Goal: Task Accomplishment & Management: Complete application form

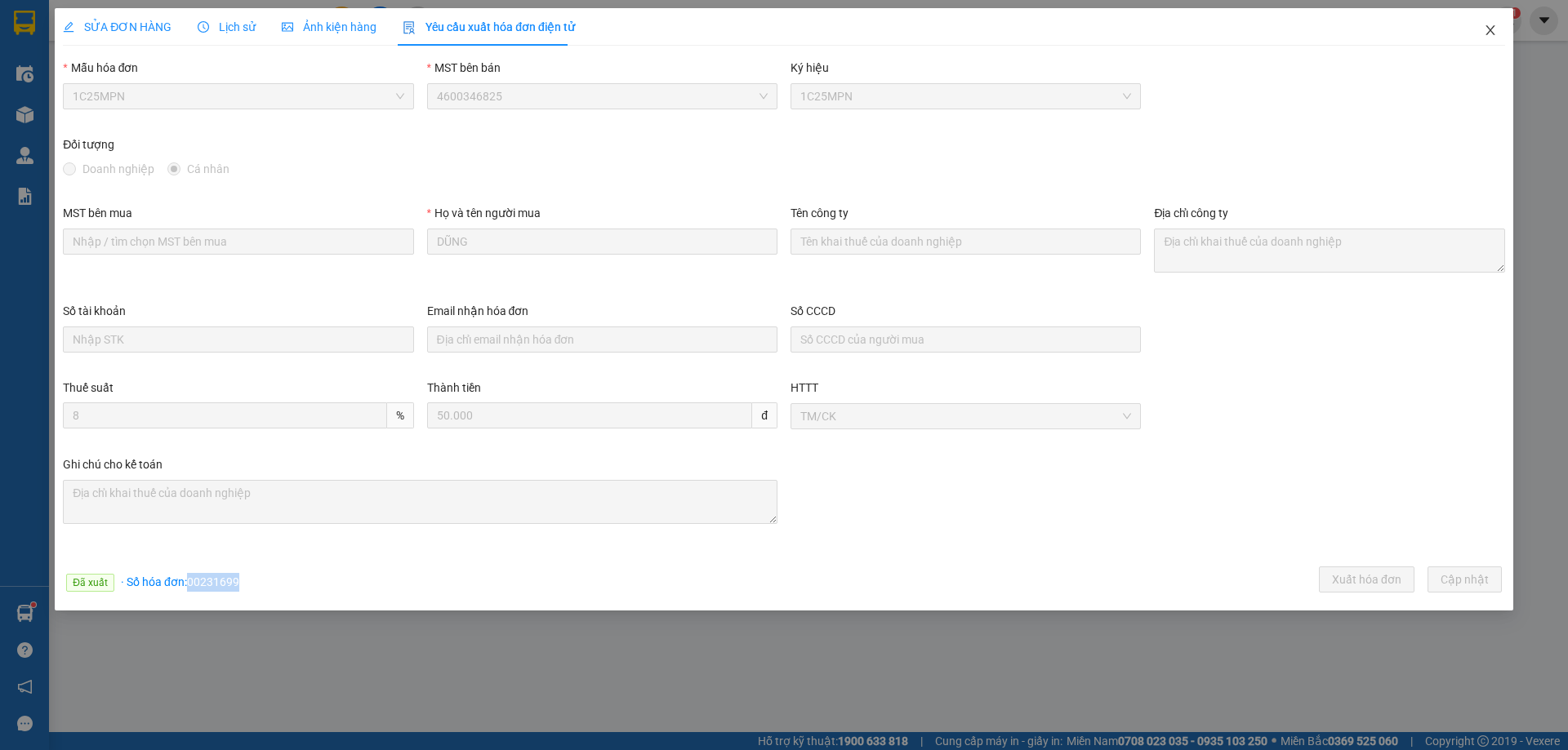
click at [1487, 31] on icon "close" at bounding box center [1490, 29] width 13 height 13
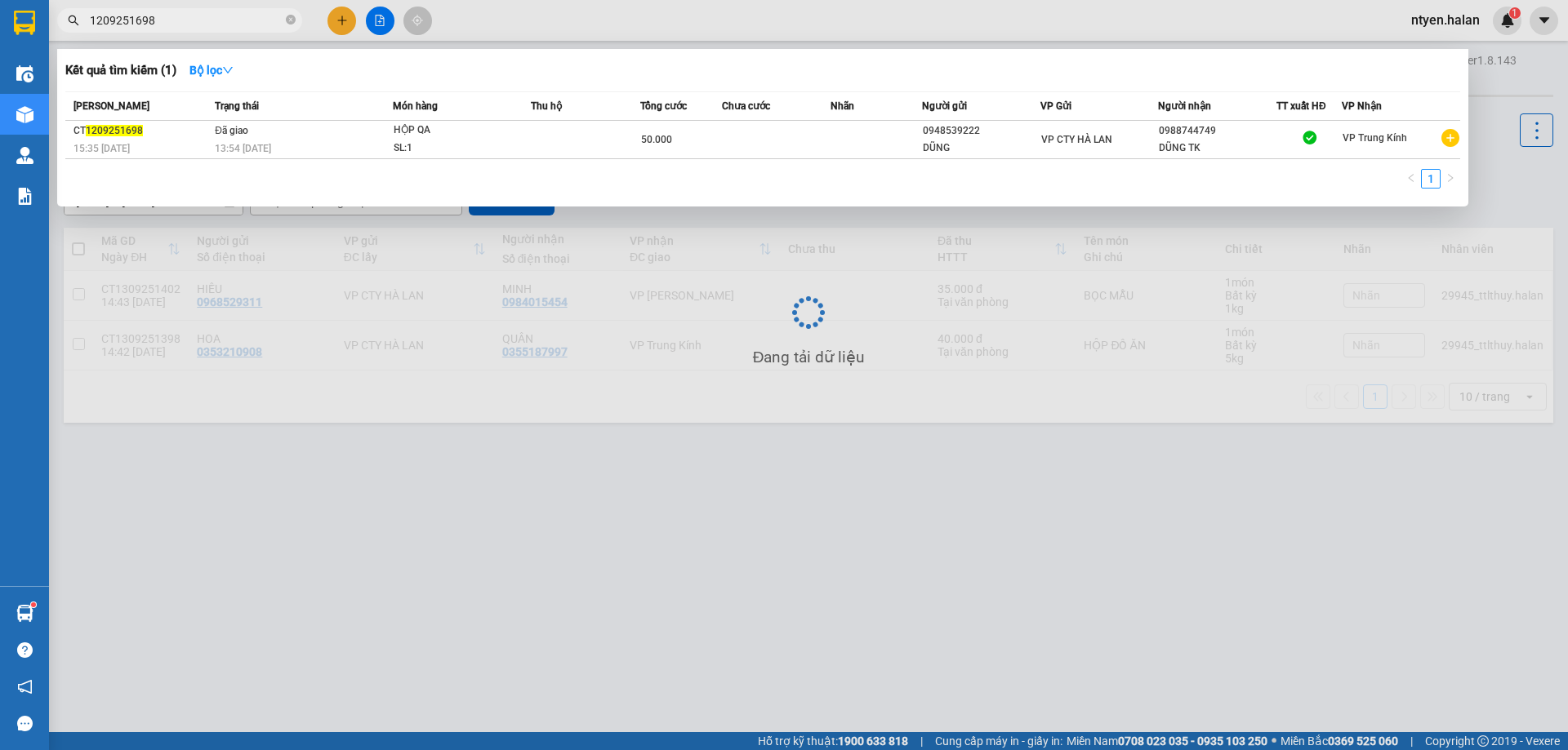
click at [178, 23] on input "1209251698" at bounding box center [186, 21] width 193 height 18
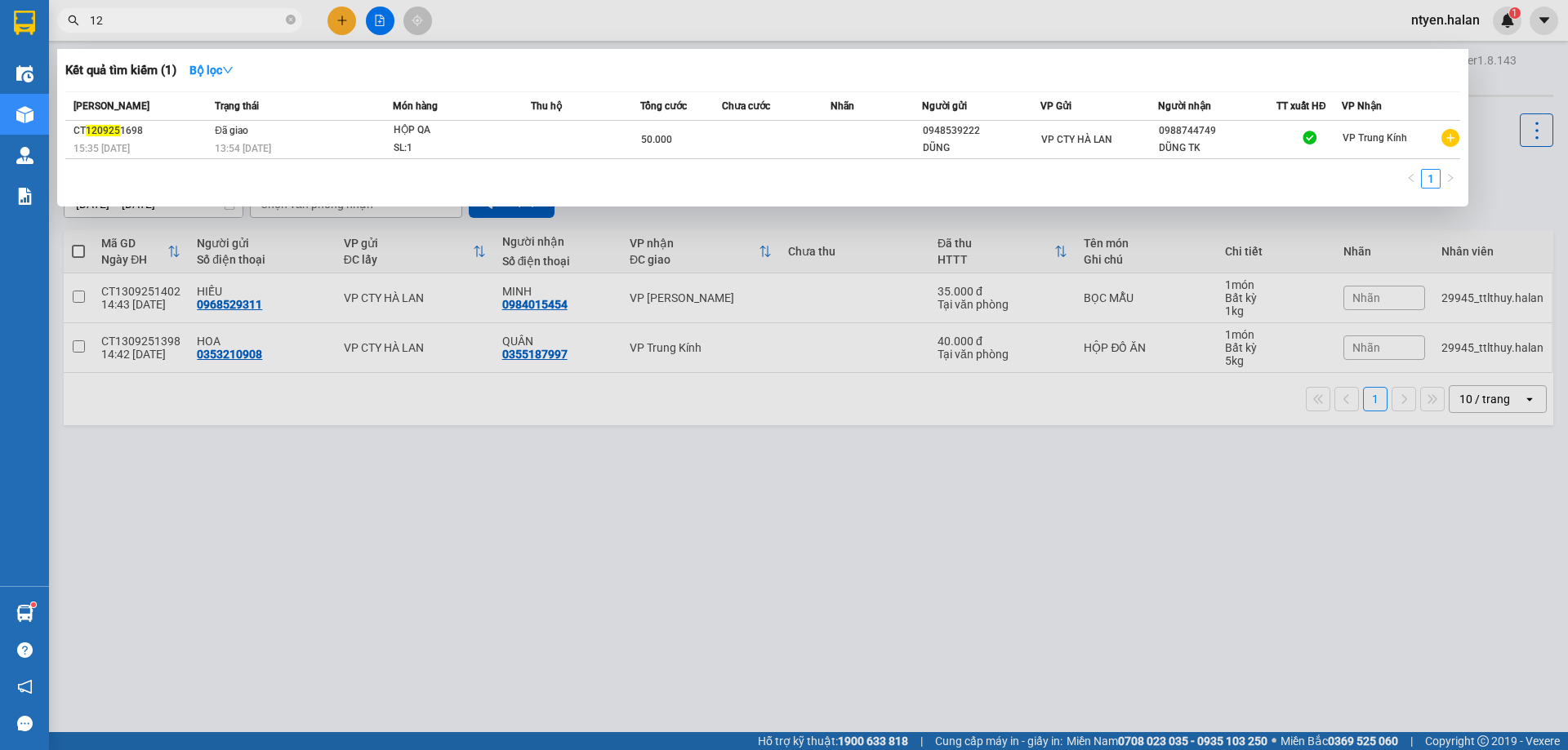
type input "1"
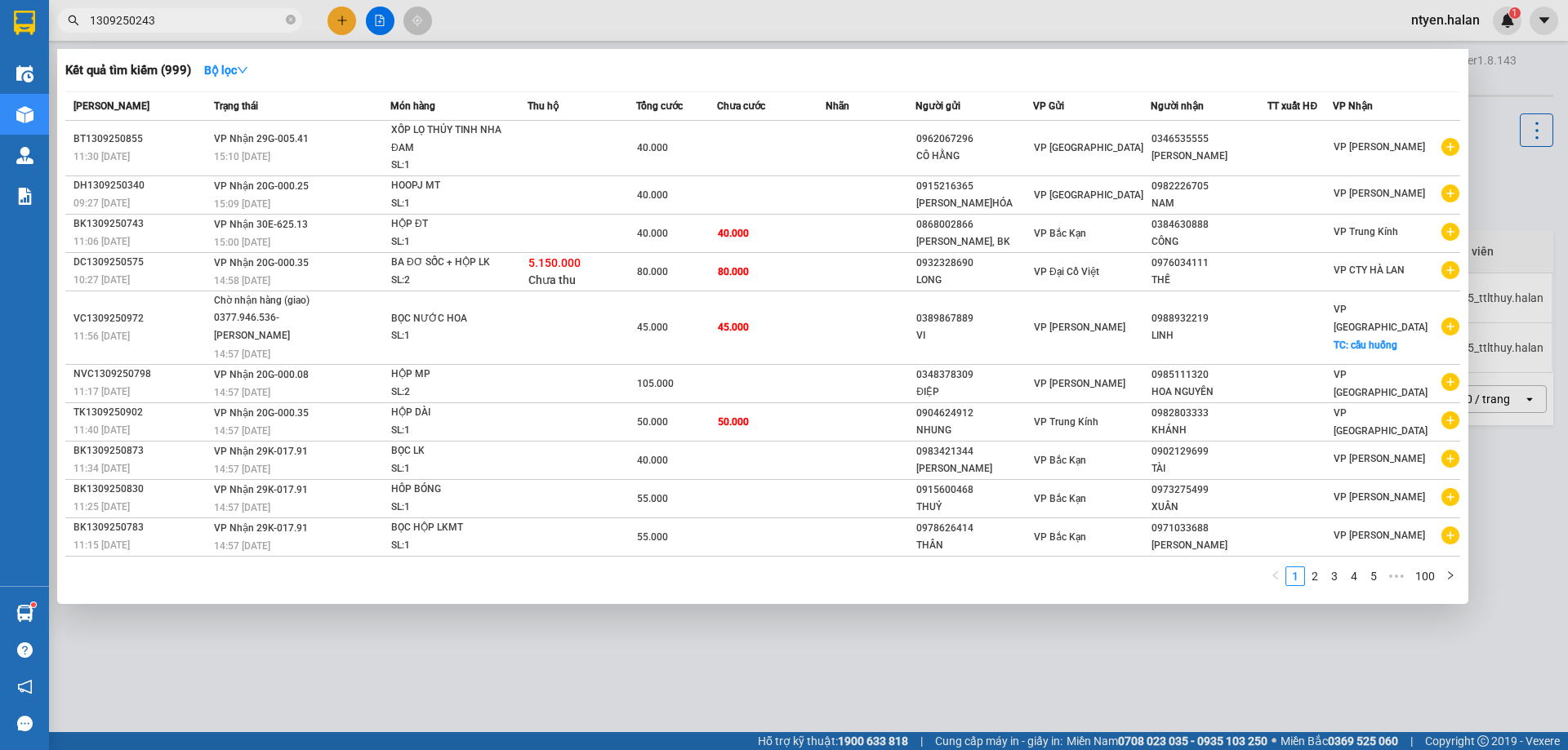
type input "1309250243"
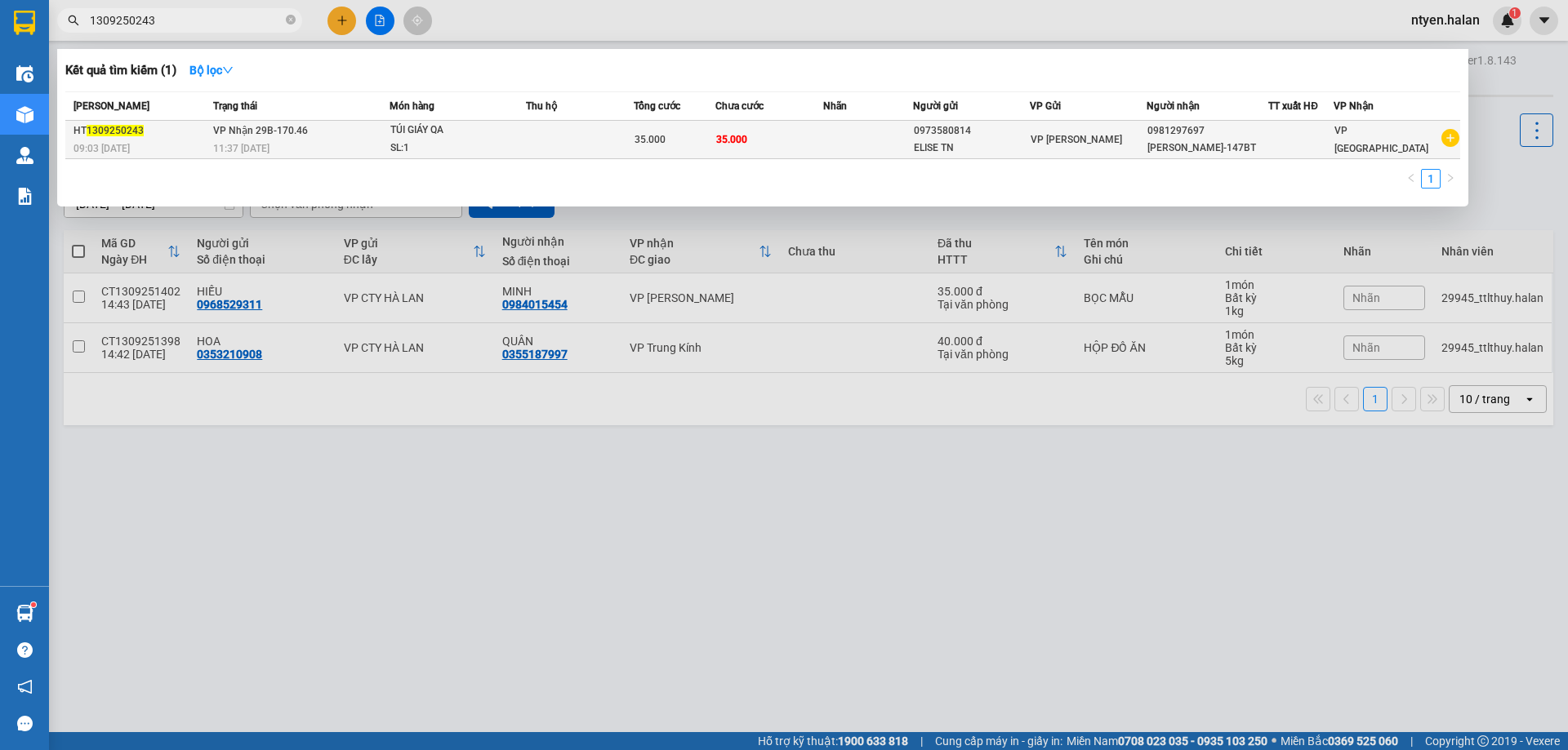
click at [238, 136] on span "VP Nhận 29B-170.46" at bounding box center [260, 131] width 95 height 12
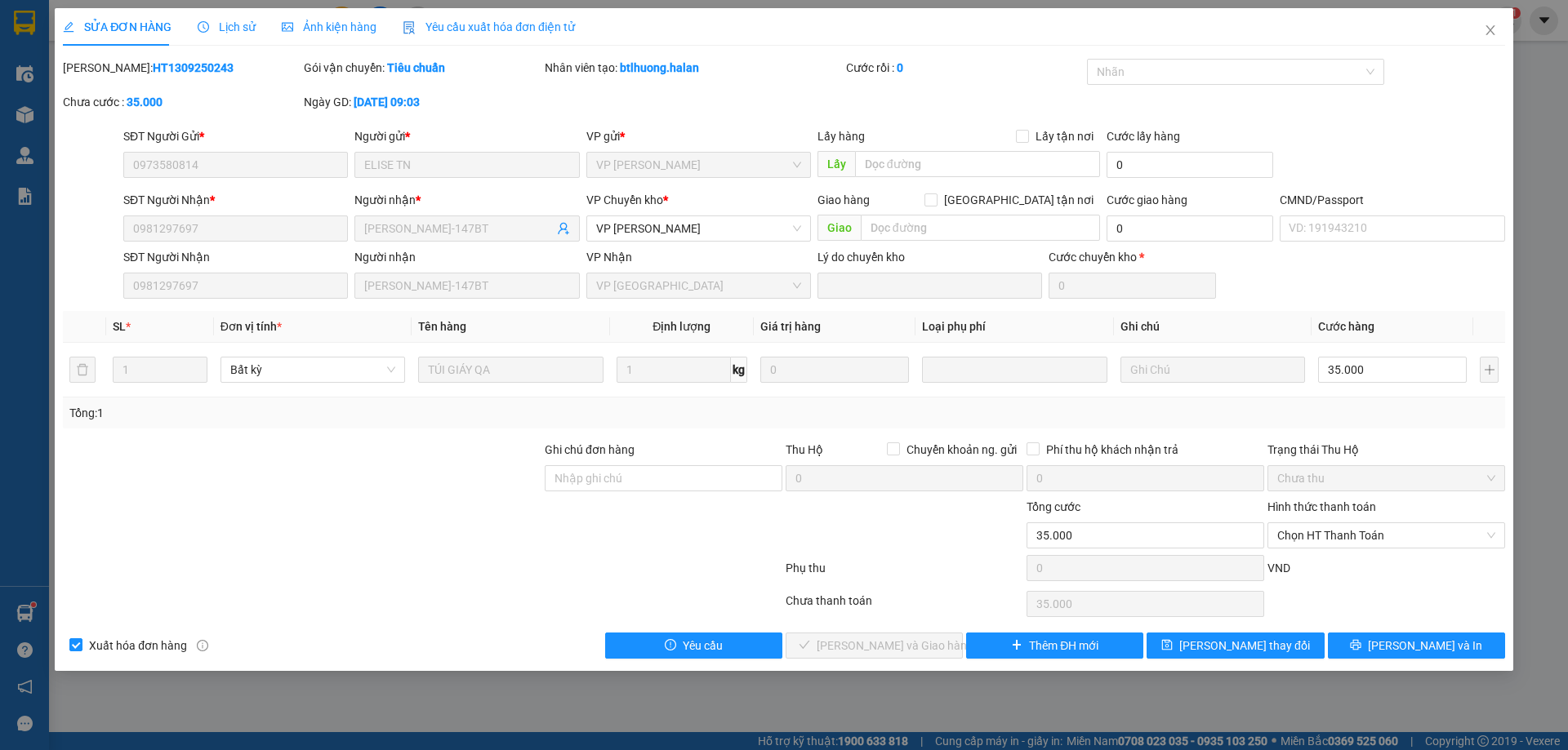
type input "0973580814"
type input "ELISE TN"
type input "0981297697"
type input "ELISE TUYÊN QUANG-147BT"
type input "35.000"
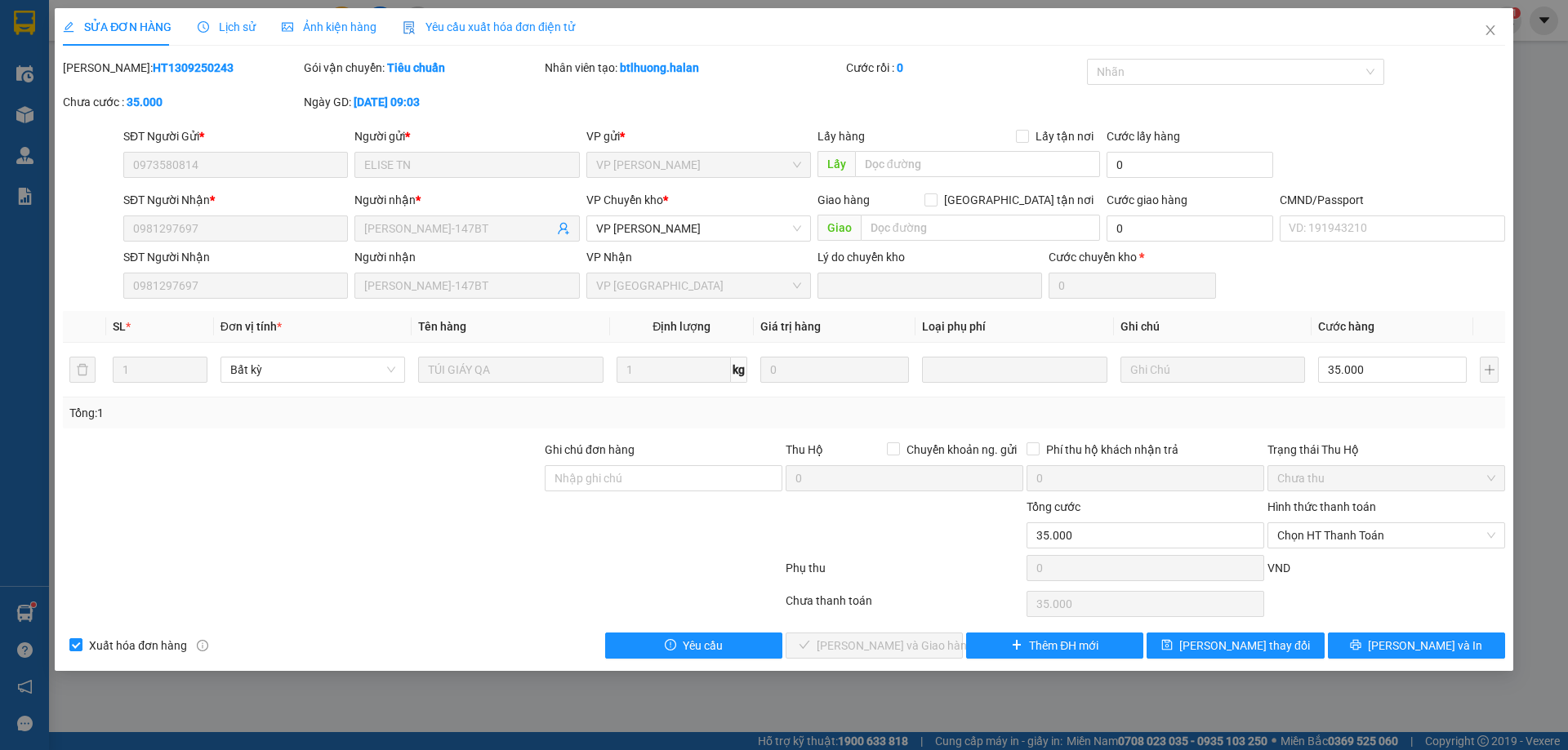
type input "35.000"
click at [464, 28] on span "Yêu cầu xuất hóa đơn điện tử" at bounding box center [488, 27] width 173 height 13
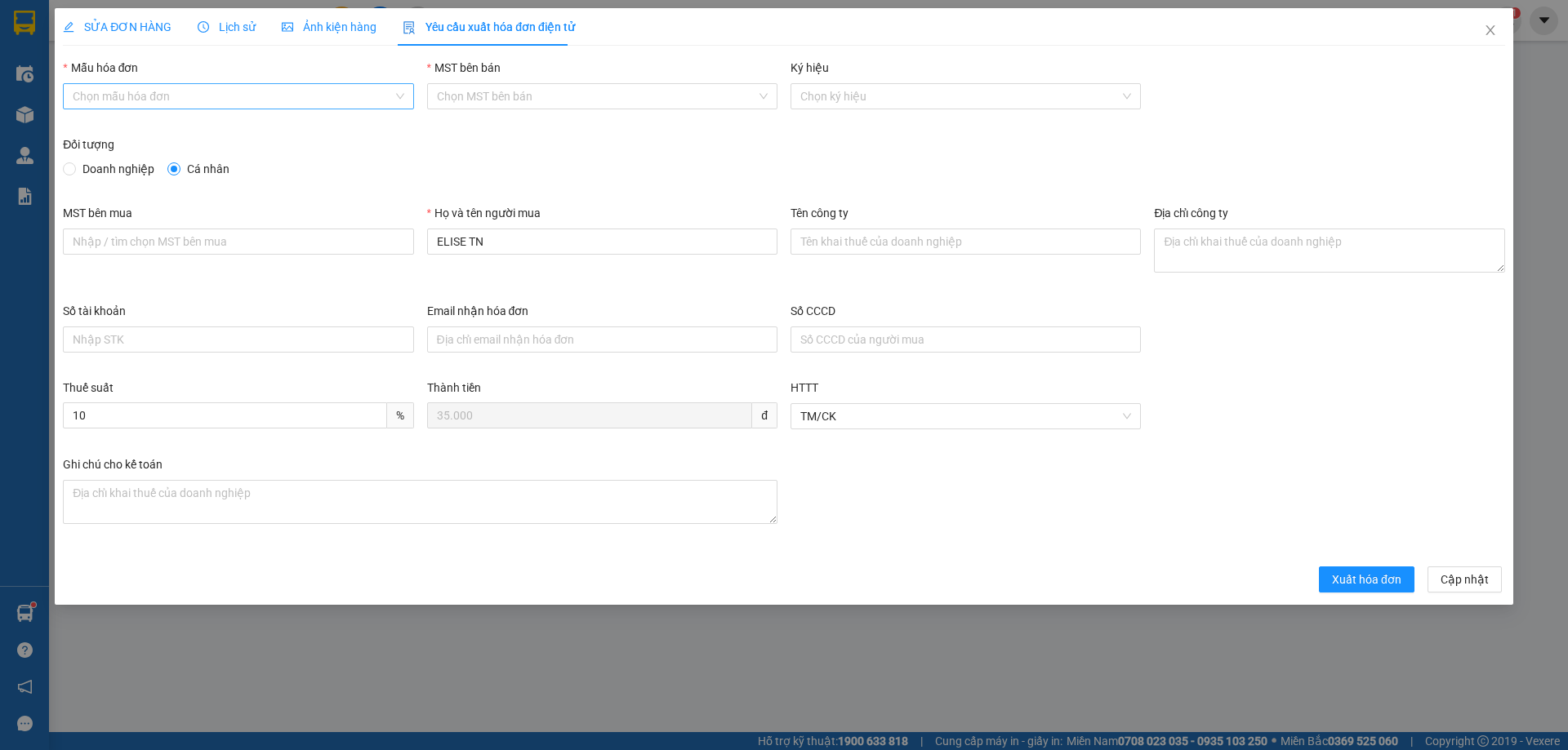
click at [143, 86] on input "Mẫu hóa đơn" at bounding box center [232, 96] width 319 height 24
click at [143, 91] on input "Mẫu hóa đơn" at bounding box center [232, 96] width 319 height 24
drag, startPoint x: 116, startPoint y: 122, endPoint x: 116, endPoint y: 112, distance: 10.0
click at [116, 124] on div "Mẫu hóa đơn Chọn mẫu hóa đơn" at bounding box center [238, 97] width 363 height 77
click at [116, 103] on input "Mẫu hóa đơn" at bounding box center [232, 96] width 319 height 24
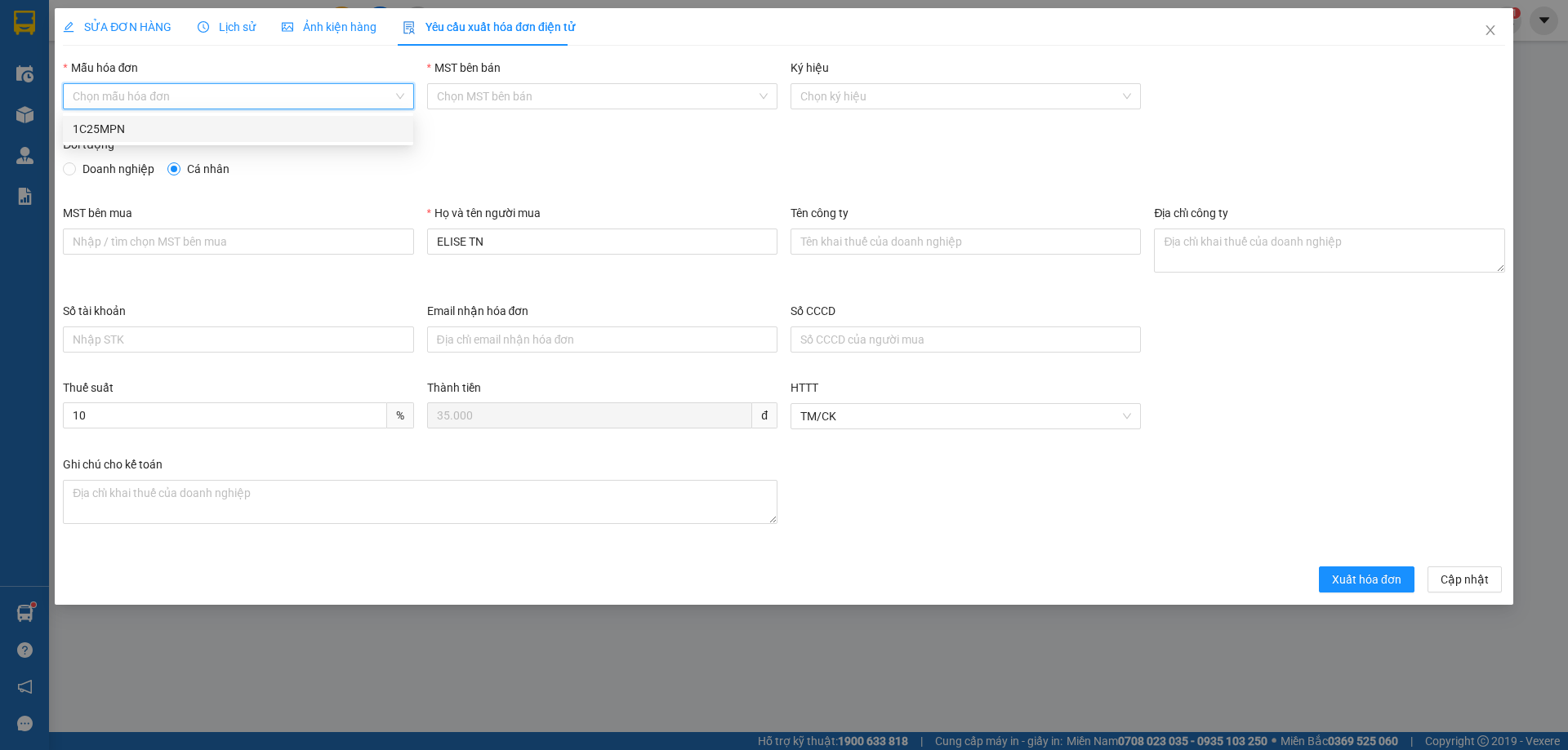
click at [99, 133] on div "1C25MPN" at bounding box center [238, 129] width 331 height 18
type input "8"
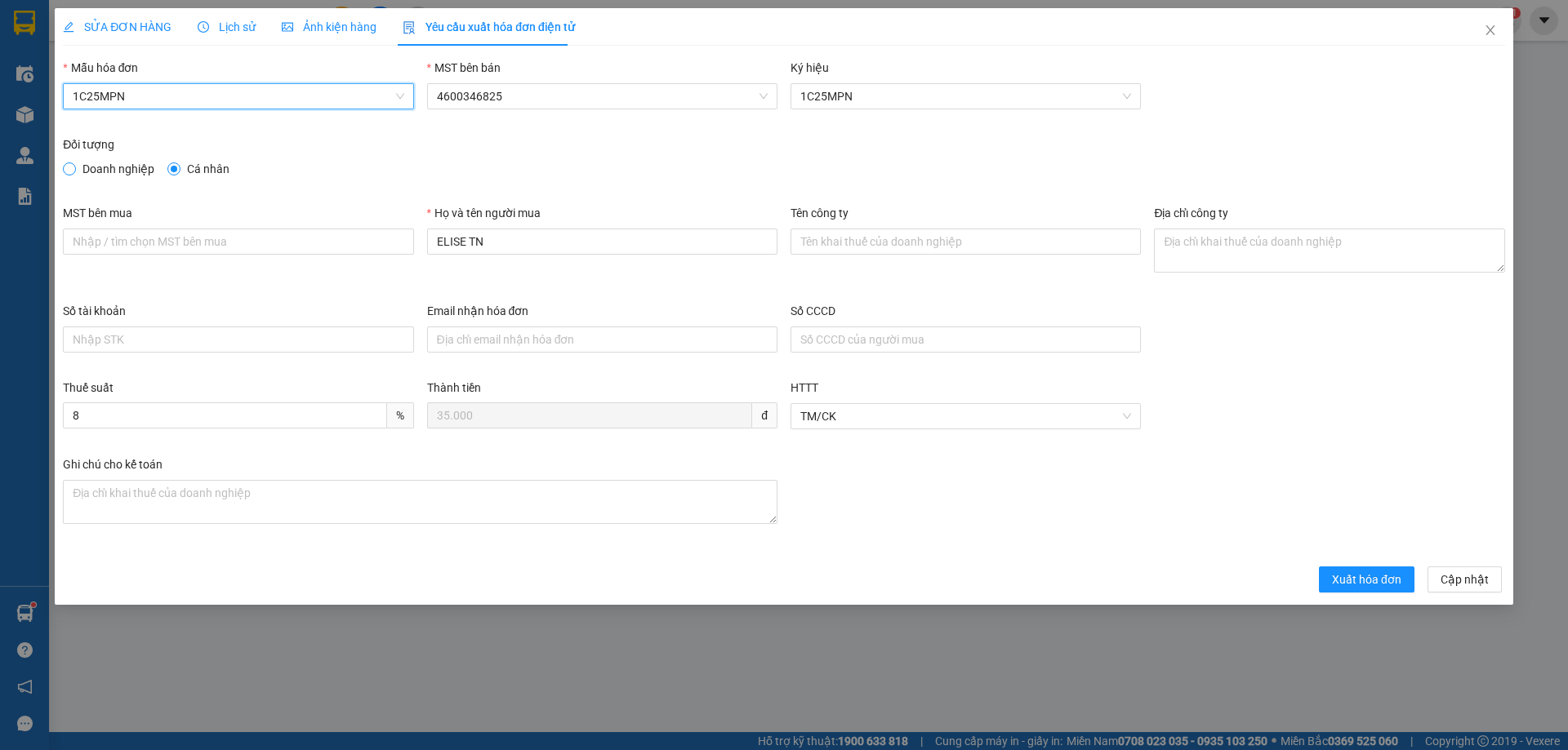
click at [72, 174] on span at bounding box center [69, 169] width 13 height 13
click at [72, 174] on input "Doanh nghiệp" at bounding box center [68, 168] width 12 height 12
radio input "true"
radio input "false"
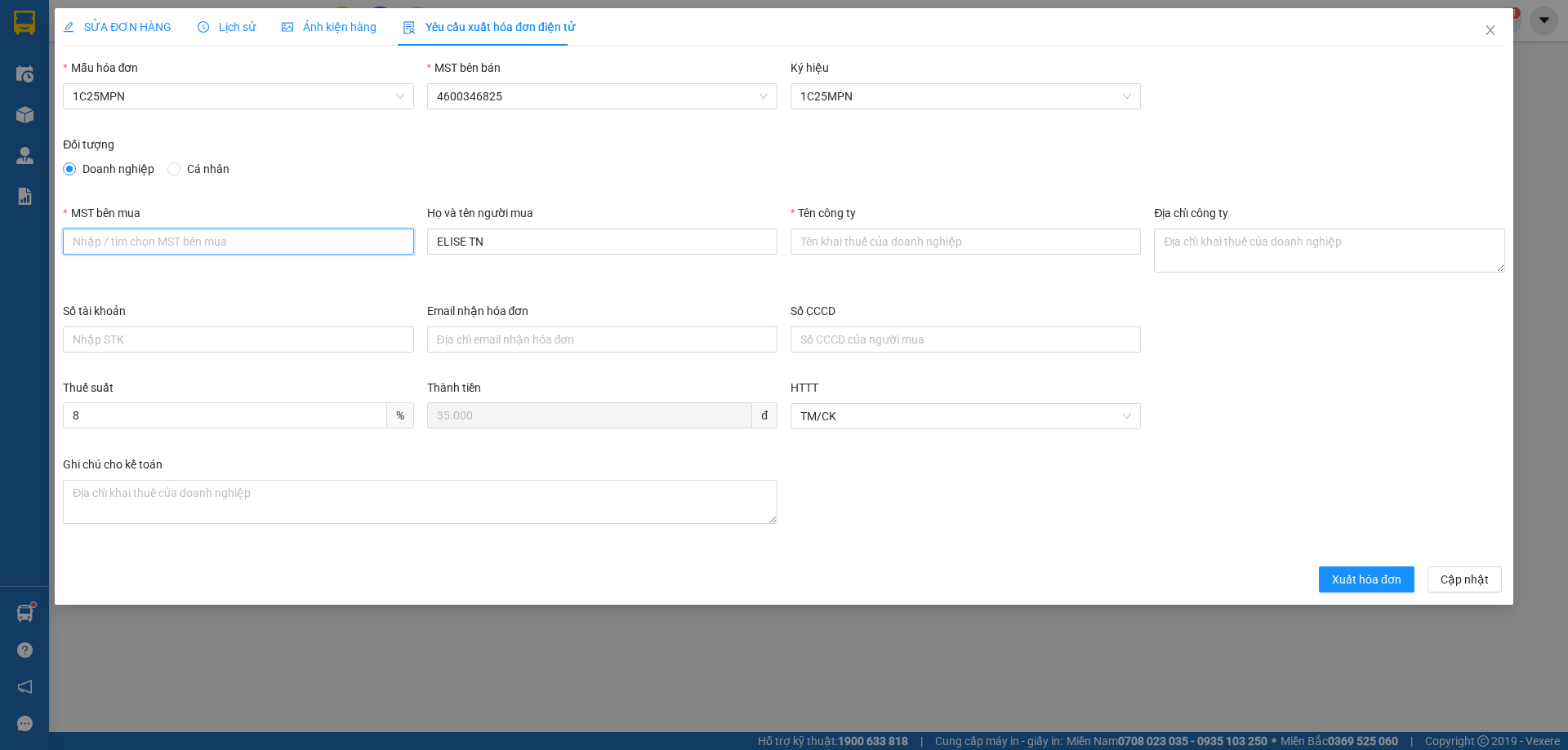
click at [96, 253] on input "MST bên mua" at bounding box center [238, 241] width 351 height 26
paste input "0108393204"
type input "0108393204"
click at [833, 239] on input "Tên công ty" at bounding box center [966, 241] width 351 height 26
paste input "CÔNG TY TNHH THỜI TRANG ELISE"
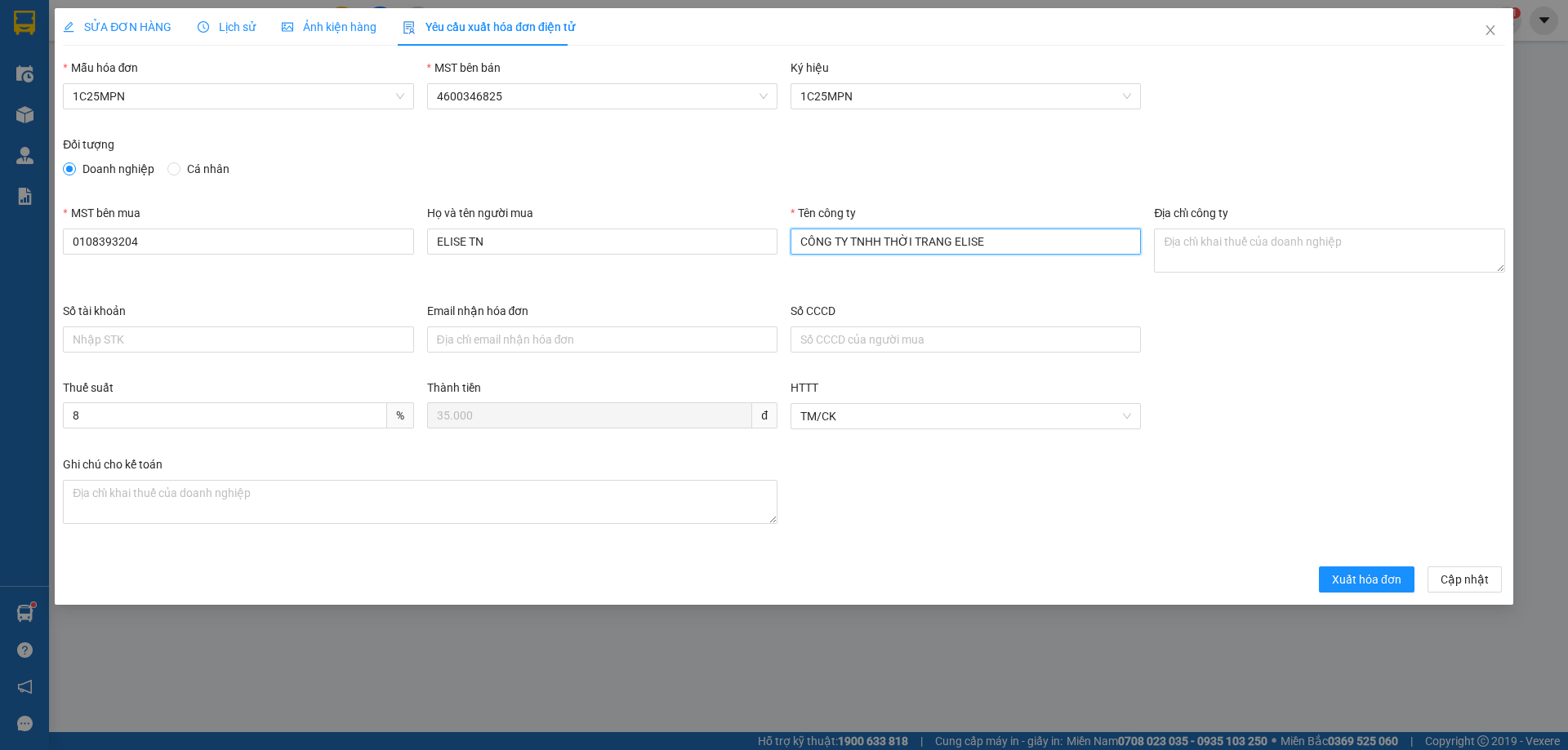
type input "CÔNG TY TNHH THỜI TRANG ELISE"
click at [1189, 240] on textarea "Địa chỉ công ty" at bounding box center [1329, 250] width 351 height 44
paste textarea "Số 2 [PERSON_NAME], [GEOGRAPHIC_DATA], [GEOGRAPHIC_DATA], [GEOGRAPHIC_DATA]."
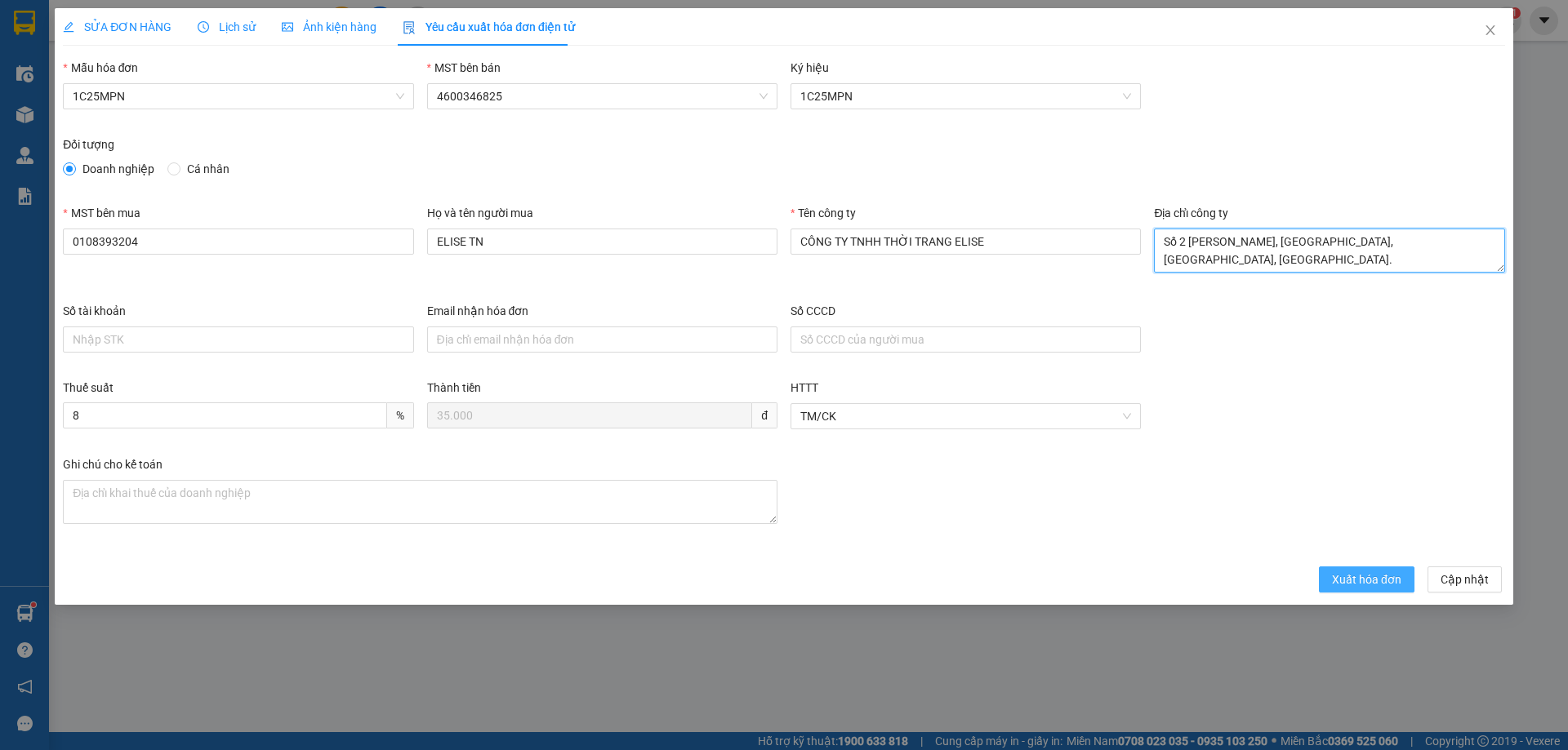
type textarea "Số 2 [PERSON_NAME], [GEOGRAPHIC_DATA], [GEOGRAPHIC_DATA], [GEOGRAPHIC_DATA]."
click at [1350, 577] on span "Xuất hóa đơn" at bounding box center [1367, 579] width 70 height 18
click at [738, 436] on div "Thành tiền 35.000 đ" at bounding box center [602, 417] width 363 height 77
click at [870, 460] on div "Ghi chú cho kế toán" at bounding box center [784, 505] width 1455 height 98
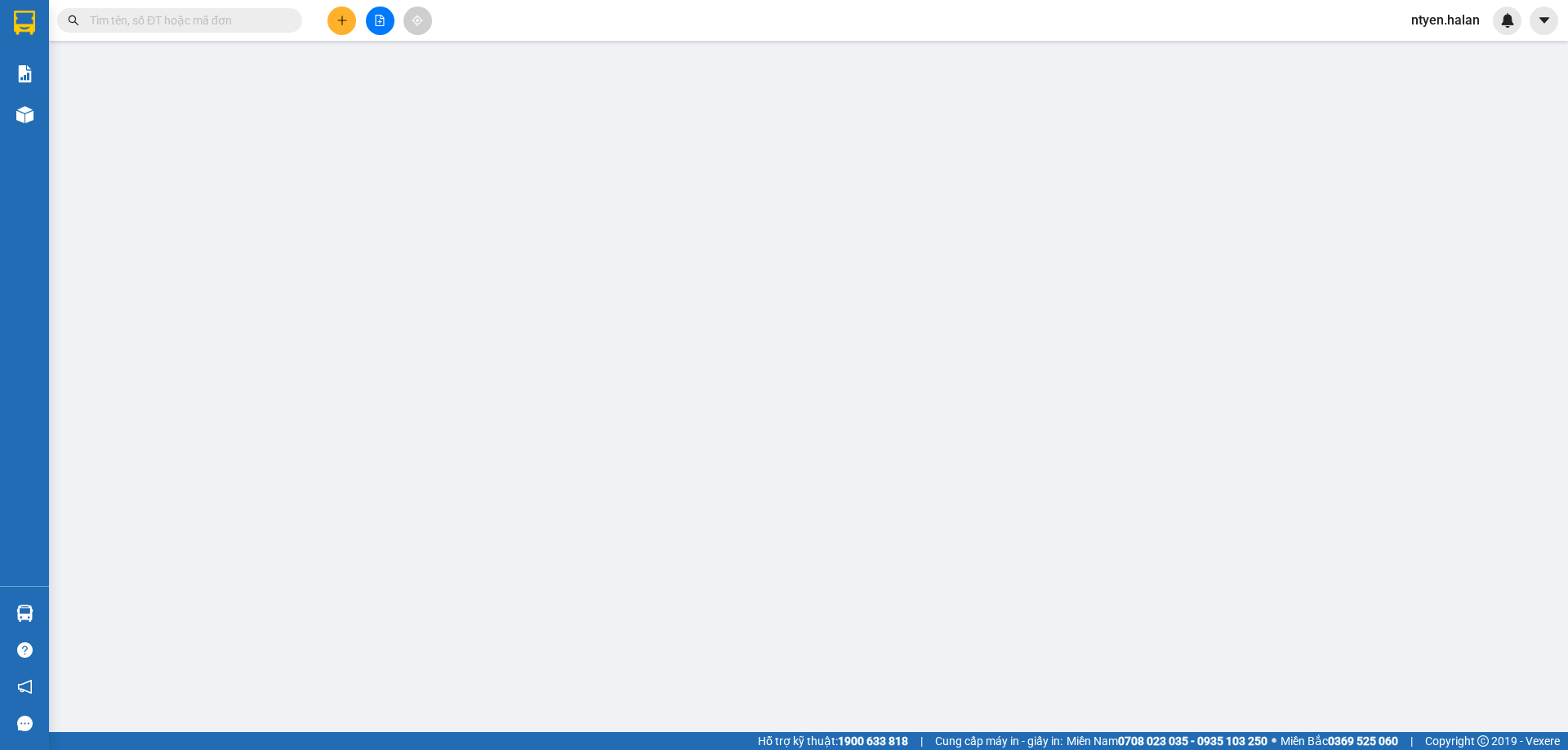
type input "ELISE TN"
type input "35.000"
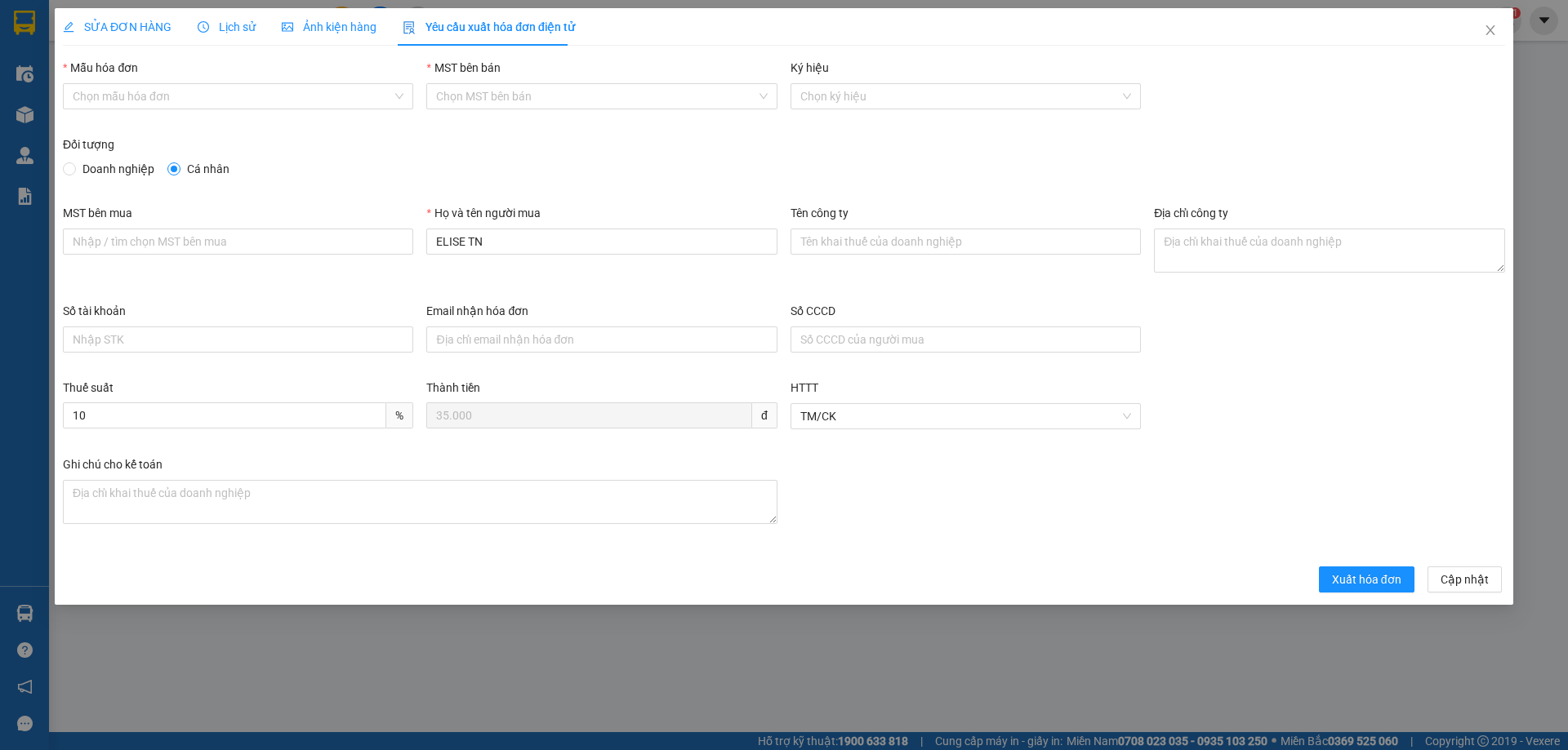
radio input "true"
radio input "false"
type input "0108393204"
type input "CÔNG TY TNHH THỜI TRANG ELISE"
type textarea "Số 2 [PERSON_NAME], [GEOGRAPHIC_DATA], [GEOGRAPHIC_DATA], [GEOGRAPHIC_DATA]."
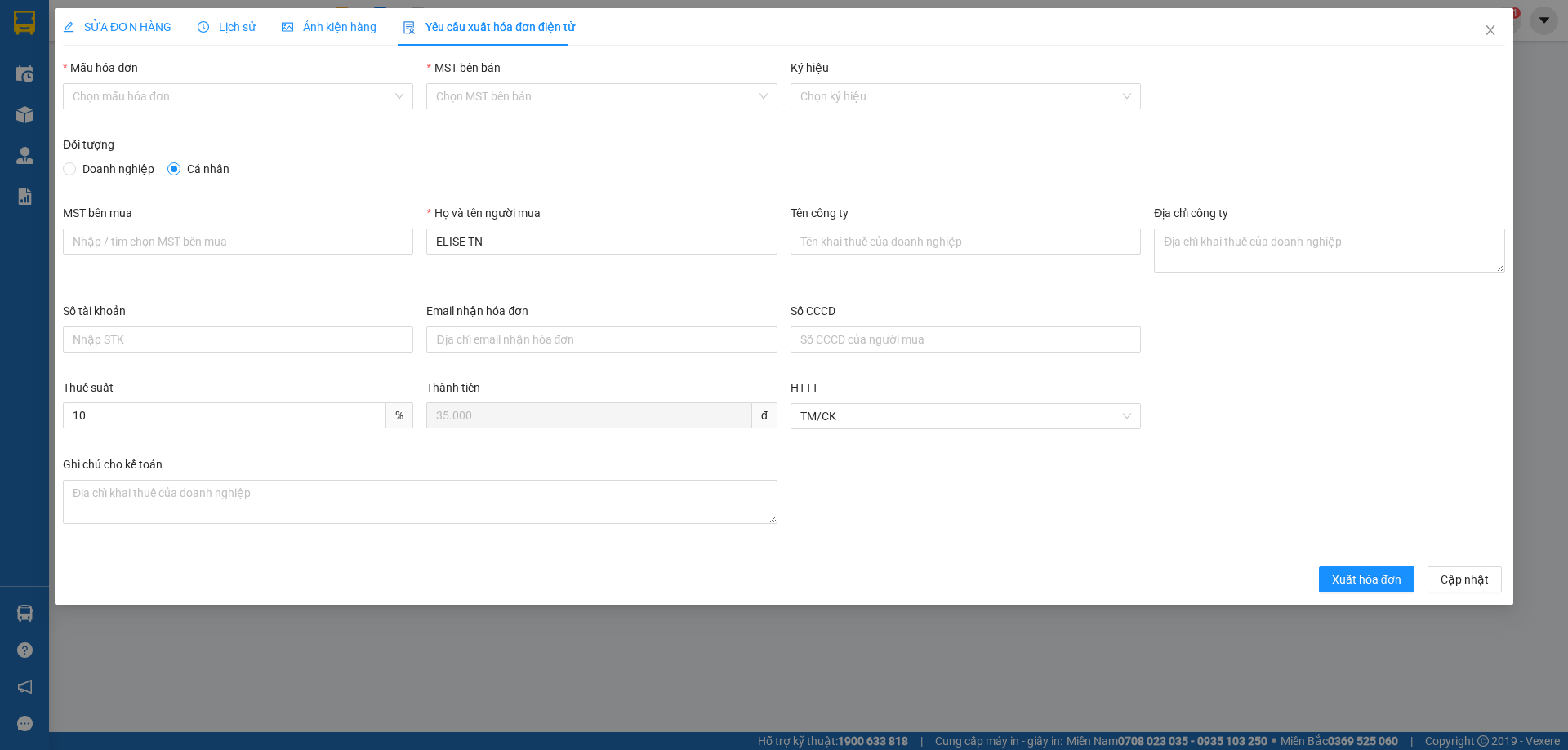
type input "8"
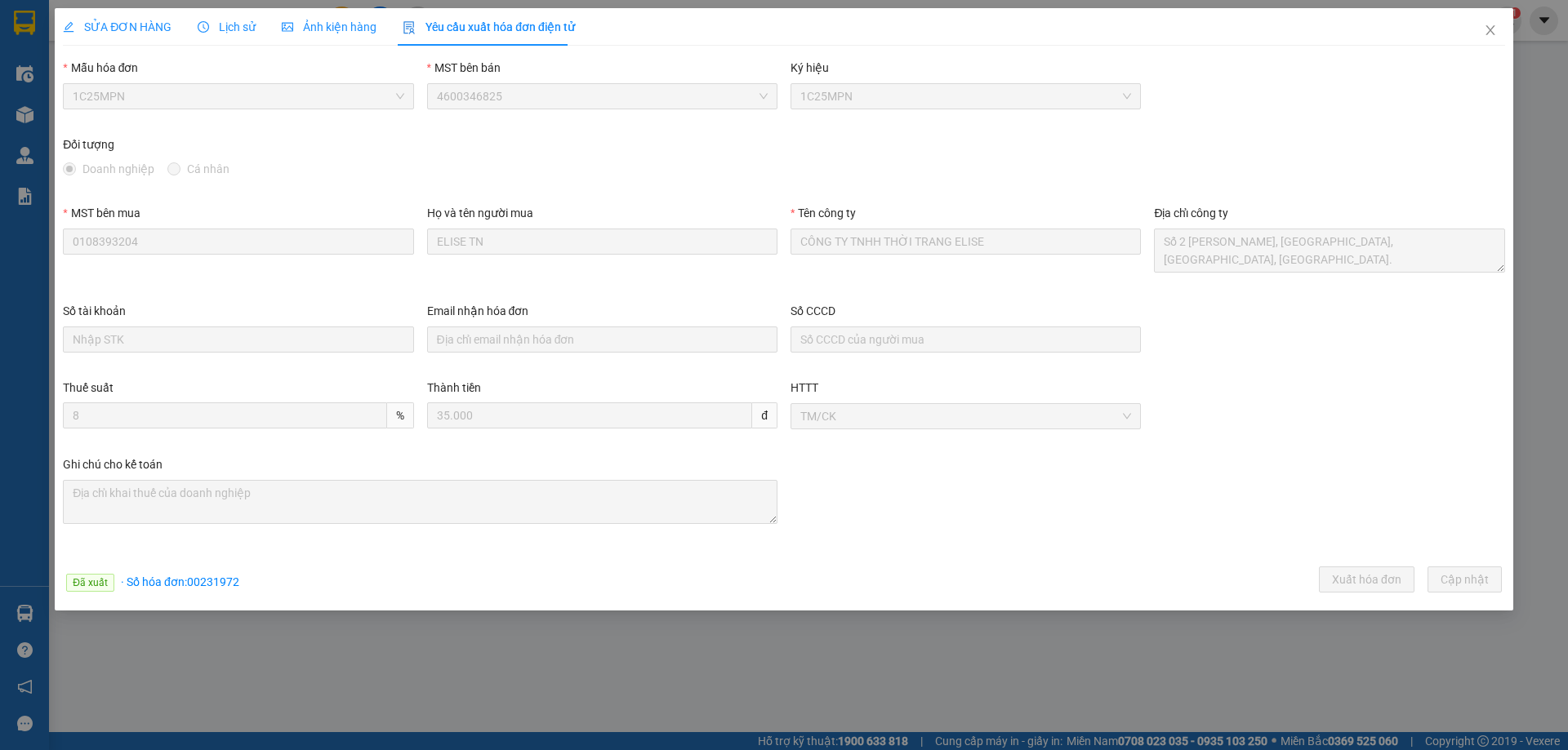
click at [216, 581] on span "· Số hóa đơn: 00231972" at bounding box center [180, 582] width 118 height 13
copy span "00231972"
click at [1491, 35] on icon "close" at bounding box center [1490, 29] width 13 height 13
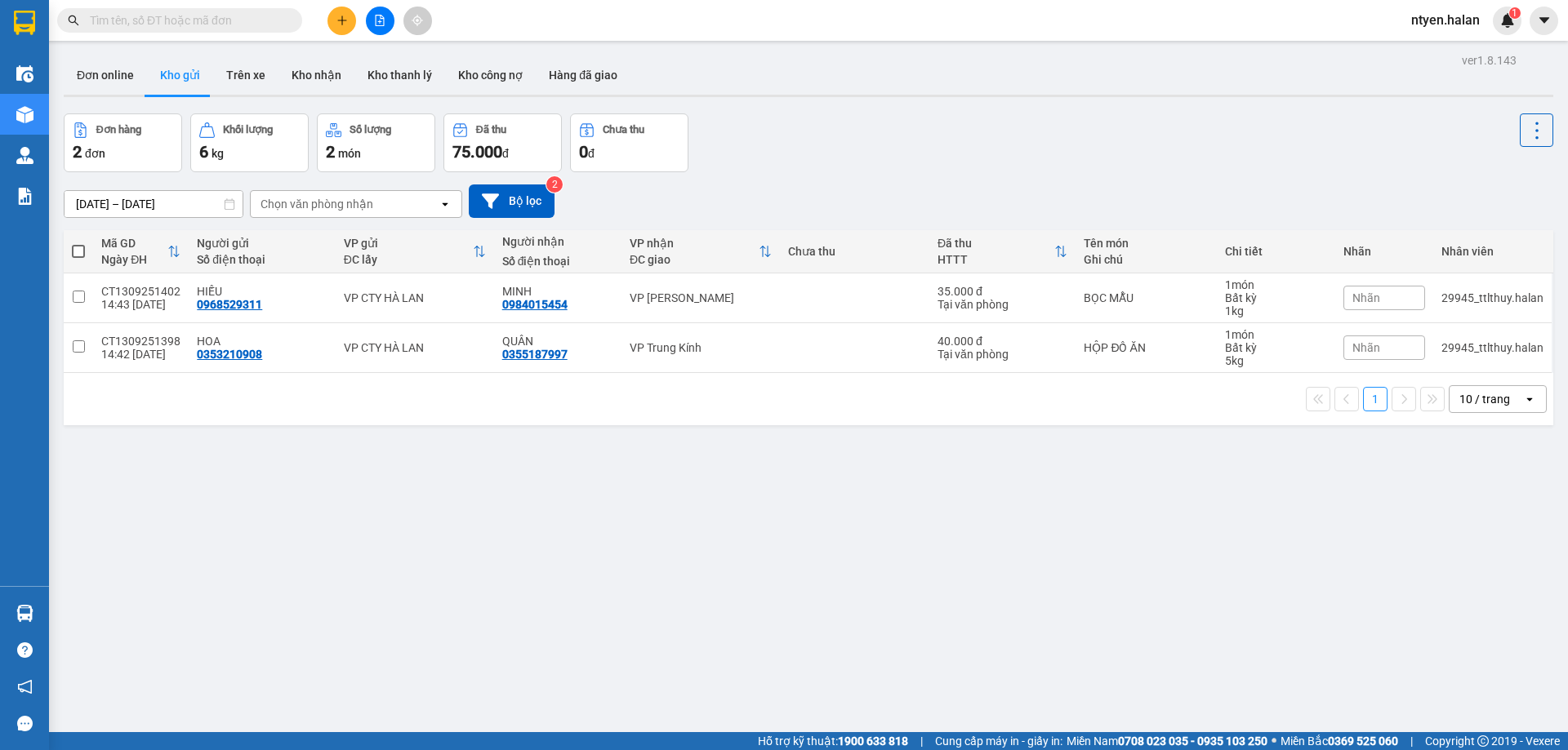
click at [127, 26] on input "text" at bounding box center [186, 21] width 193 height 18
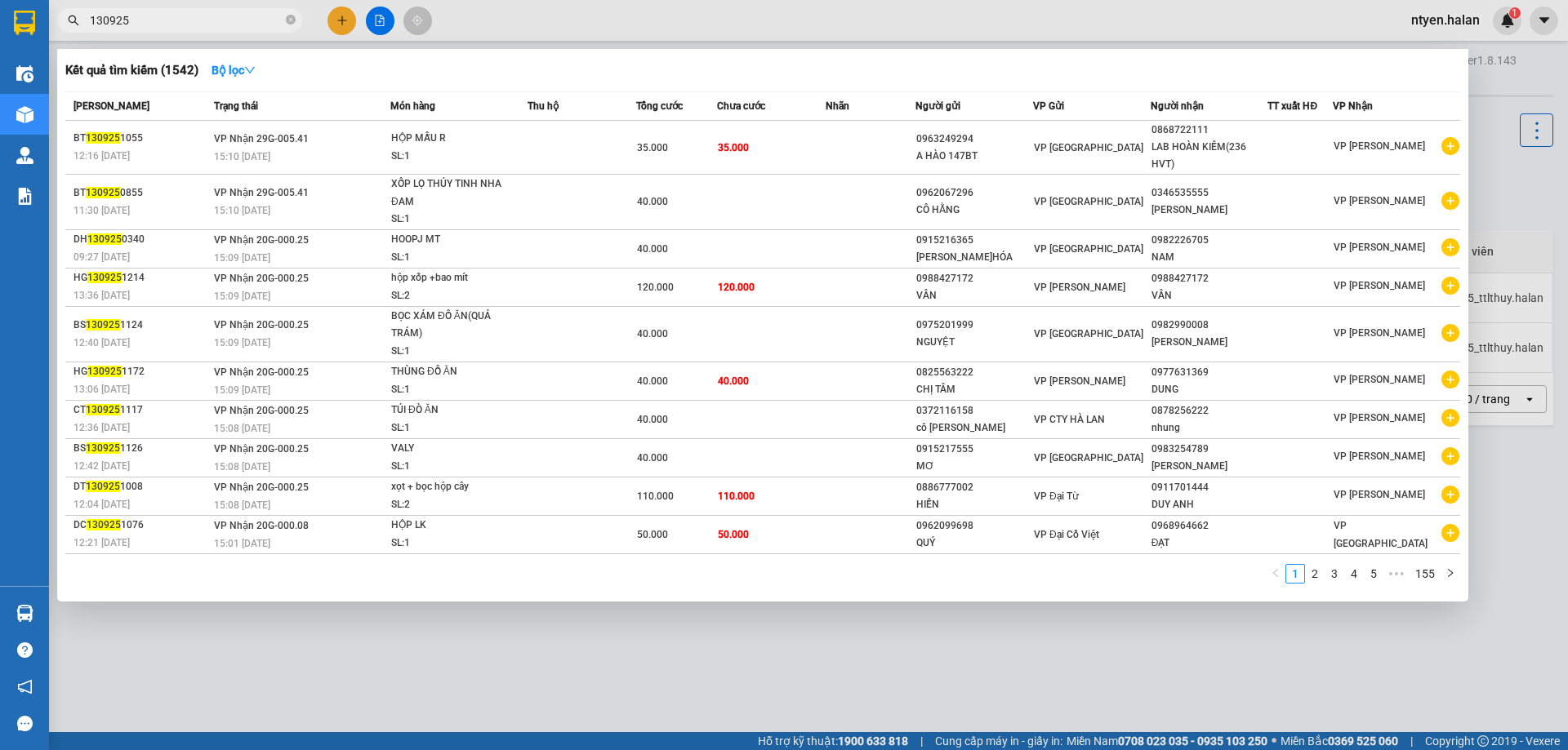
click at [154, 28] on input "130925" at bounding box center [186, 21] width 193 height 18
type input "1309251426"
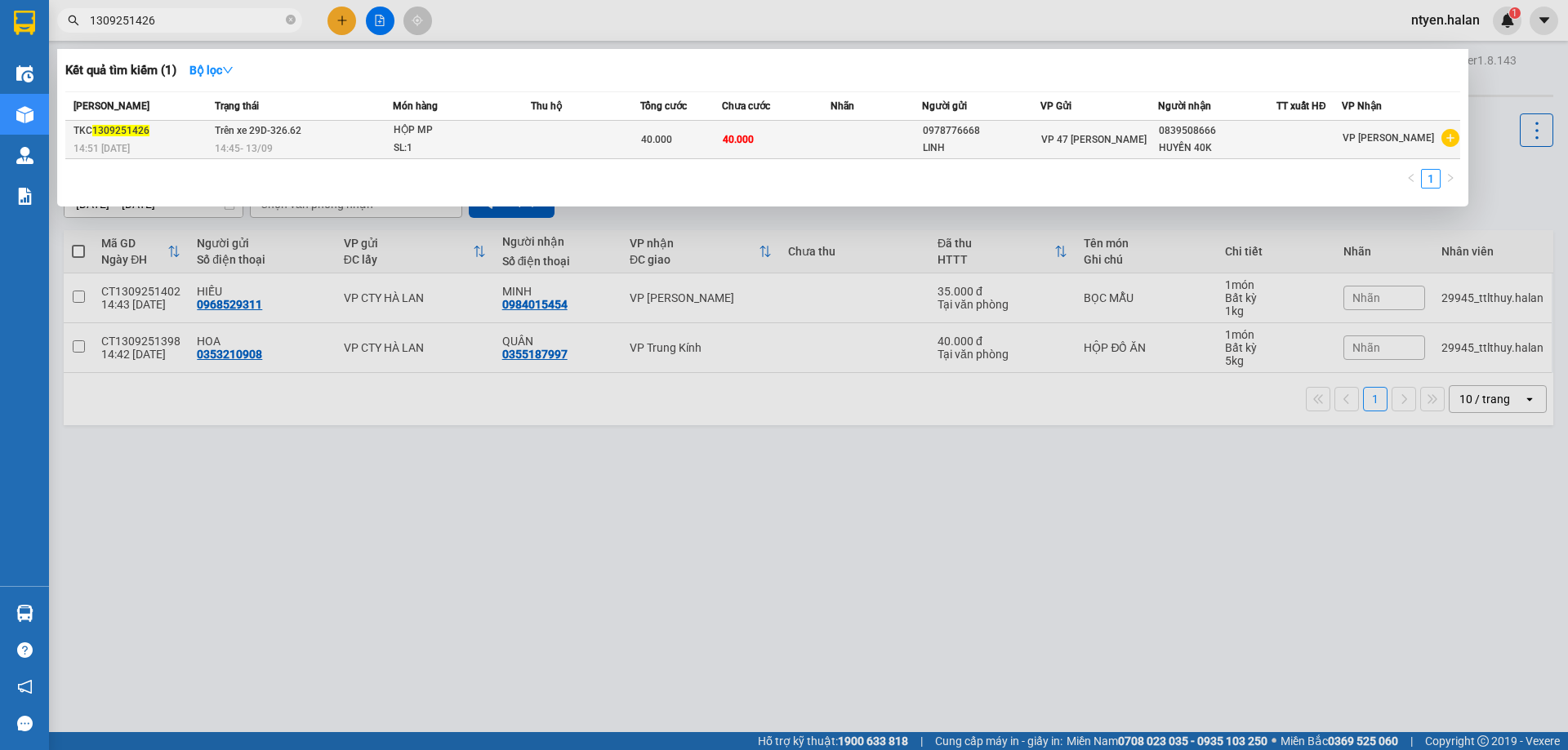
click at [282, 141] on div "14:45 [DATE]" at bounding box center [303, 148] width 177 height 18
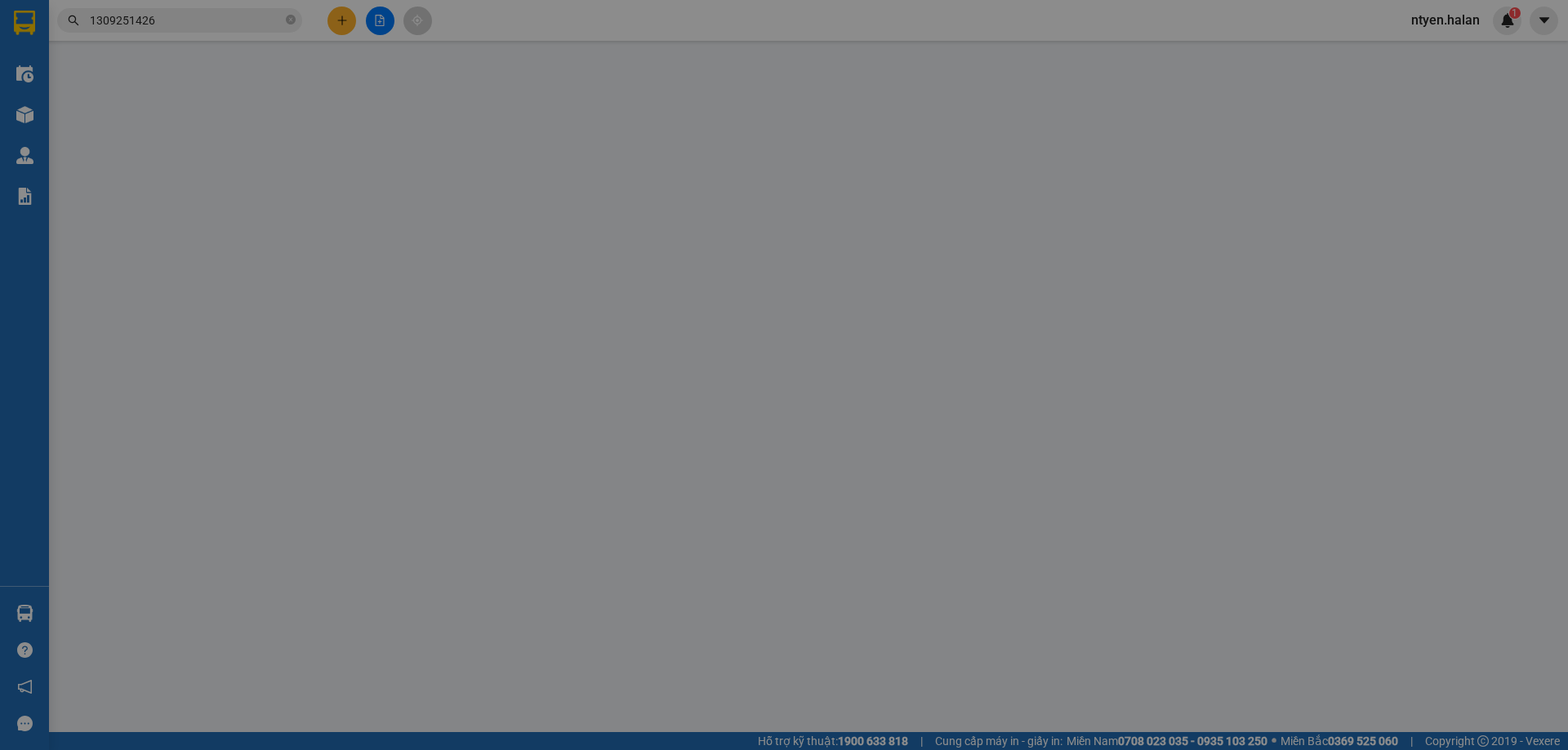
type input "0978776668"
type input "LINH"
type input "0839508666"
type input "HUYỀN 40K"
type input "40.000"
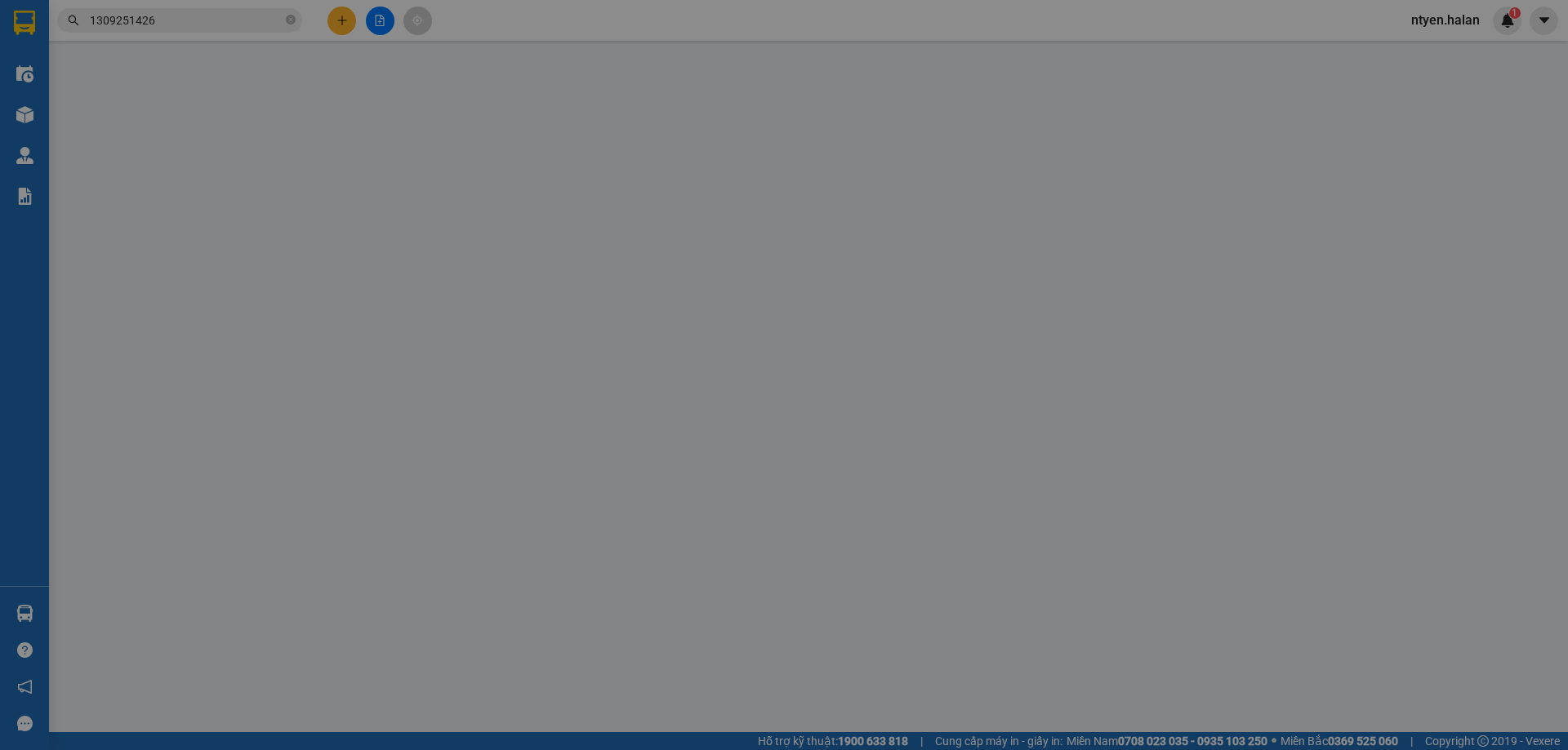
type input "40.000"
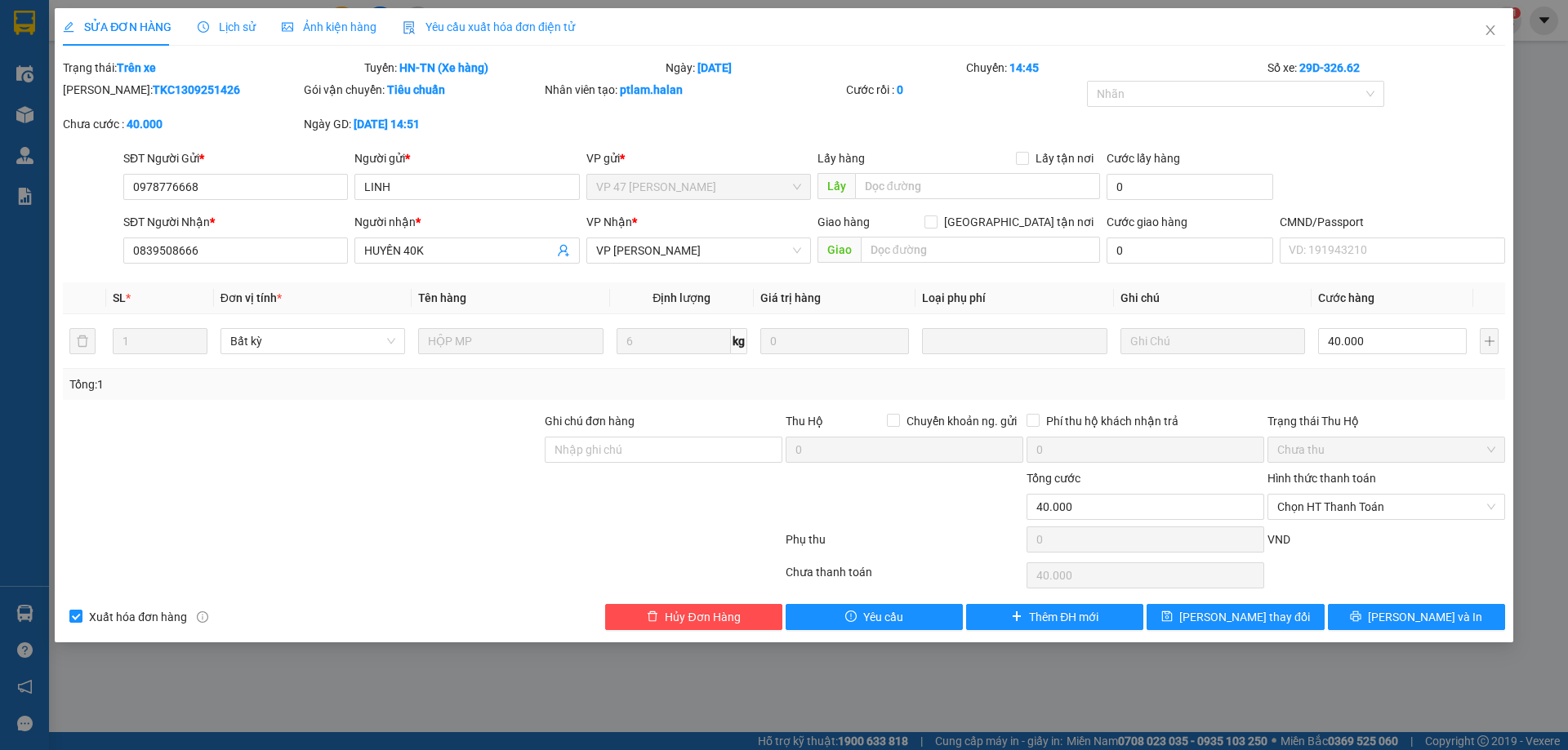
click at [501, 29] on span "Yêu cầu xuất hóa đơn điện tử" at bounding box center [488, 27] width 173 height 13
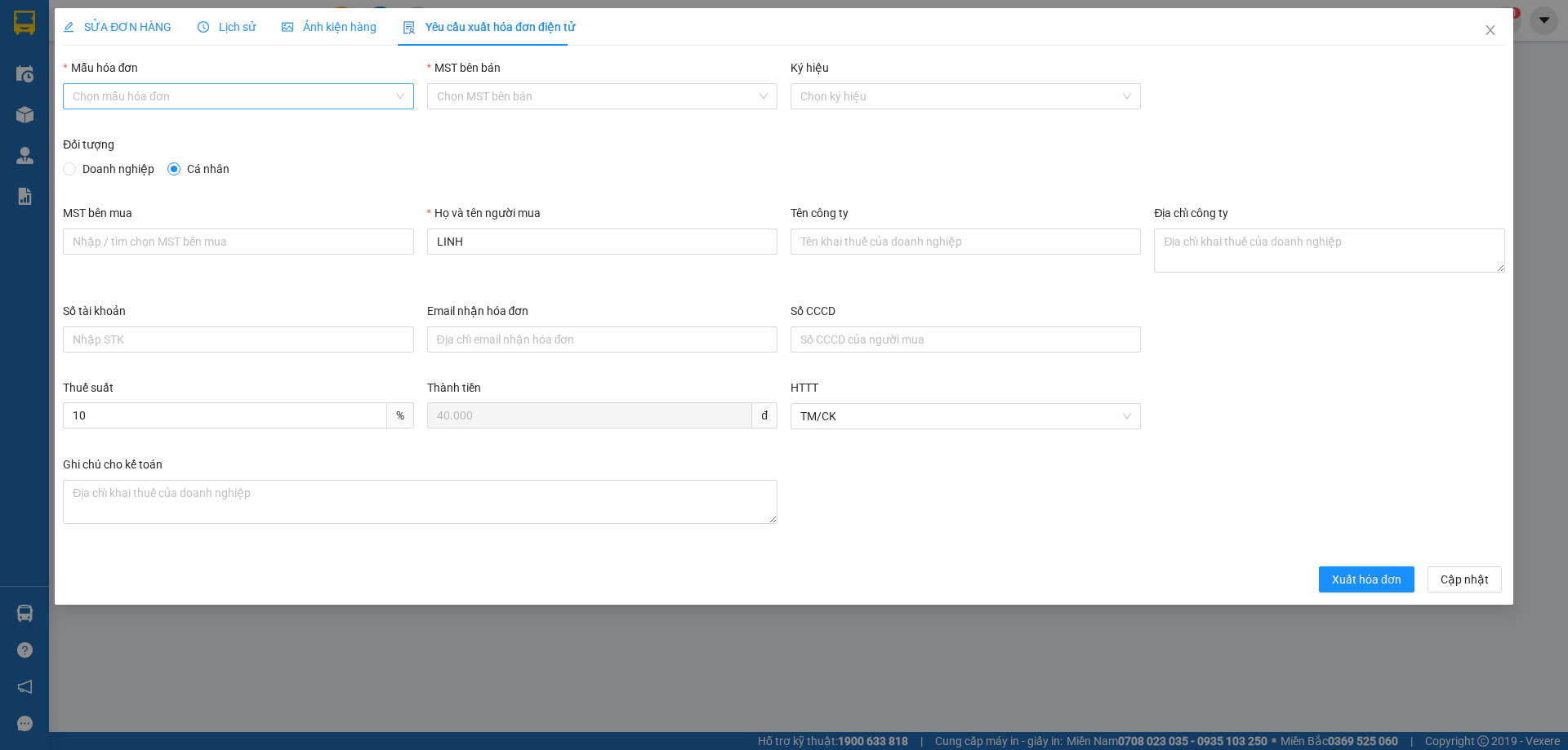
drag, startPoint x: 115, startPoint y: 88, endPoint x: 106, endPoint y: 110, distance: 23.8
click at [115, 89] on input "Mẫu hóa đơn" at bounding box center [232, 96] width 319 height 24
drag, startPoint x: 91, startPoint y: 131, endPoint x: 77, endPoint y: 146, distance: 20.5
click at [89, 133] on div "1C25MPN" at bounding box center [238, 129] width 331 height 18
type input "8"
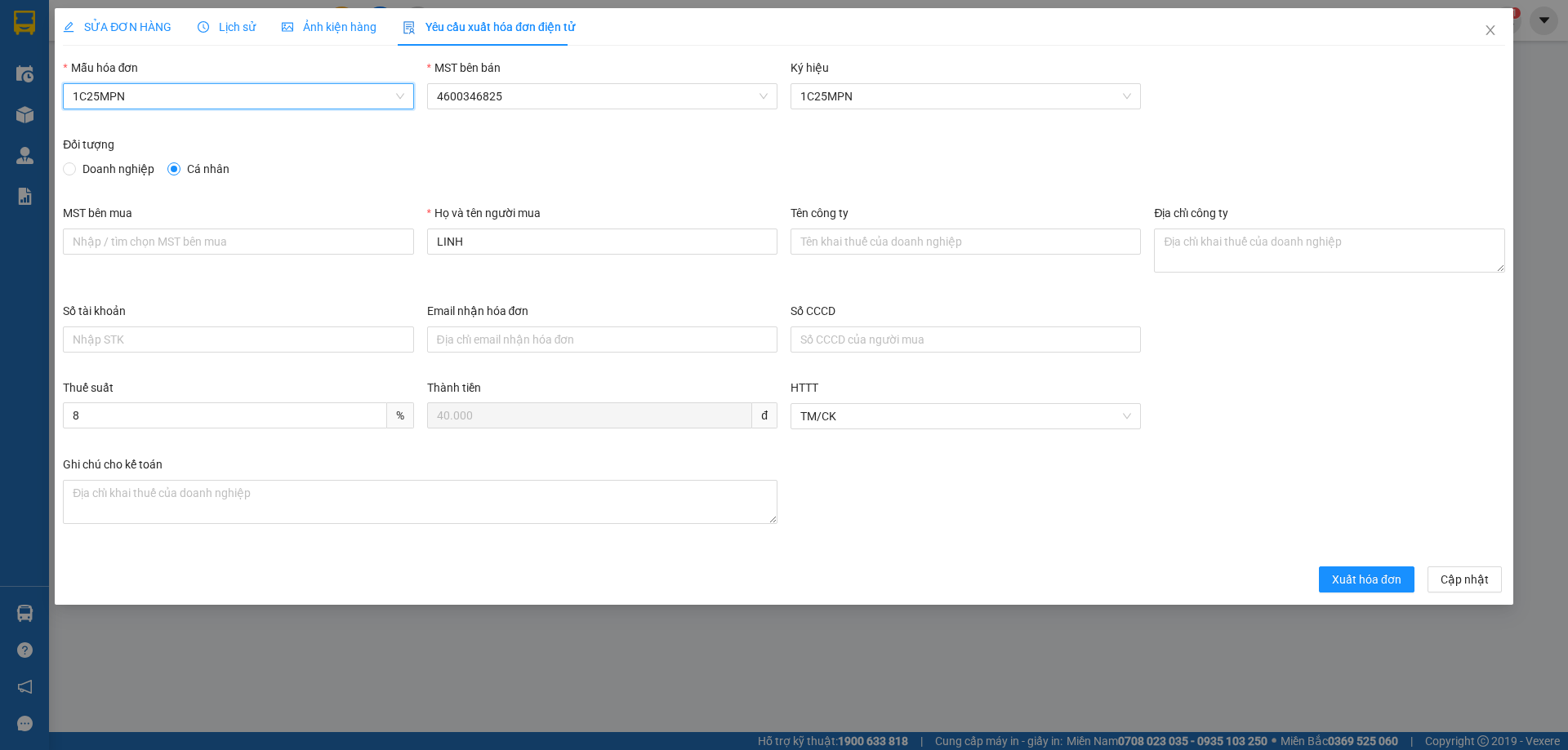
click at [66, 180] on div "Đối tượng Doanh nghiệp Cá nhân" at bounding box center [784, 160] width 1443 height 49
drag, startPoint x: 74, startPoint y: 167, endPoint x: 85, endPoint y: 181, distance: 17.8
click at [74, 168] on input "Doanh nghiệp" at bounding box center [68, 168] width 12 height 12
radio input "true"
radio input "false"
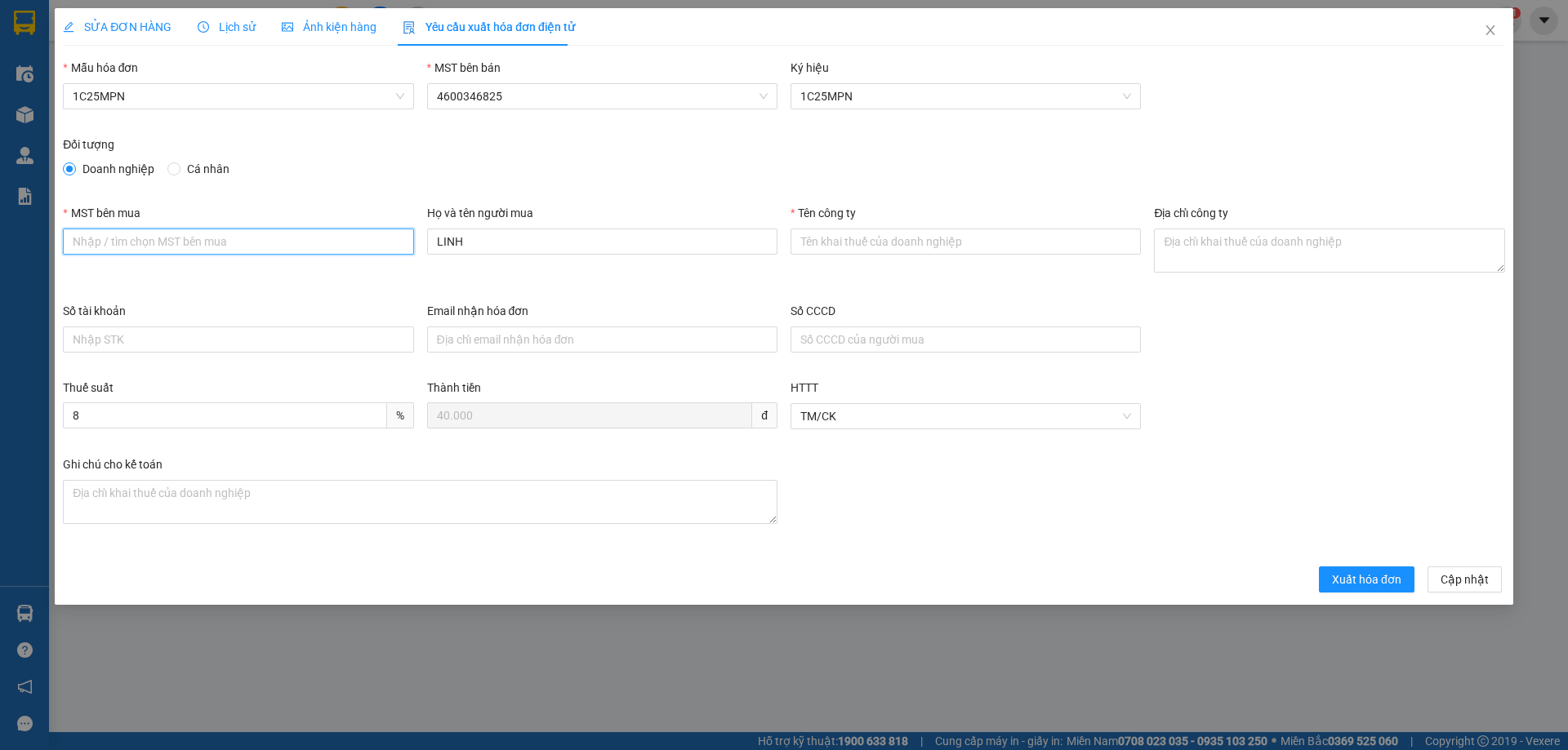
click at [111, 249] on input "MST bên mua" at bounding box center [238, 241] width 351 height 26
click at [244, 253] on input "MST bên mua" at bounding box center [238, 241] width 351 height 26
paste input "4601636598"
type input "4601636598"
click at [842, 244] on input "Tên công ty" at bounding box center [966, 241] width 351 height 26
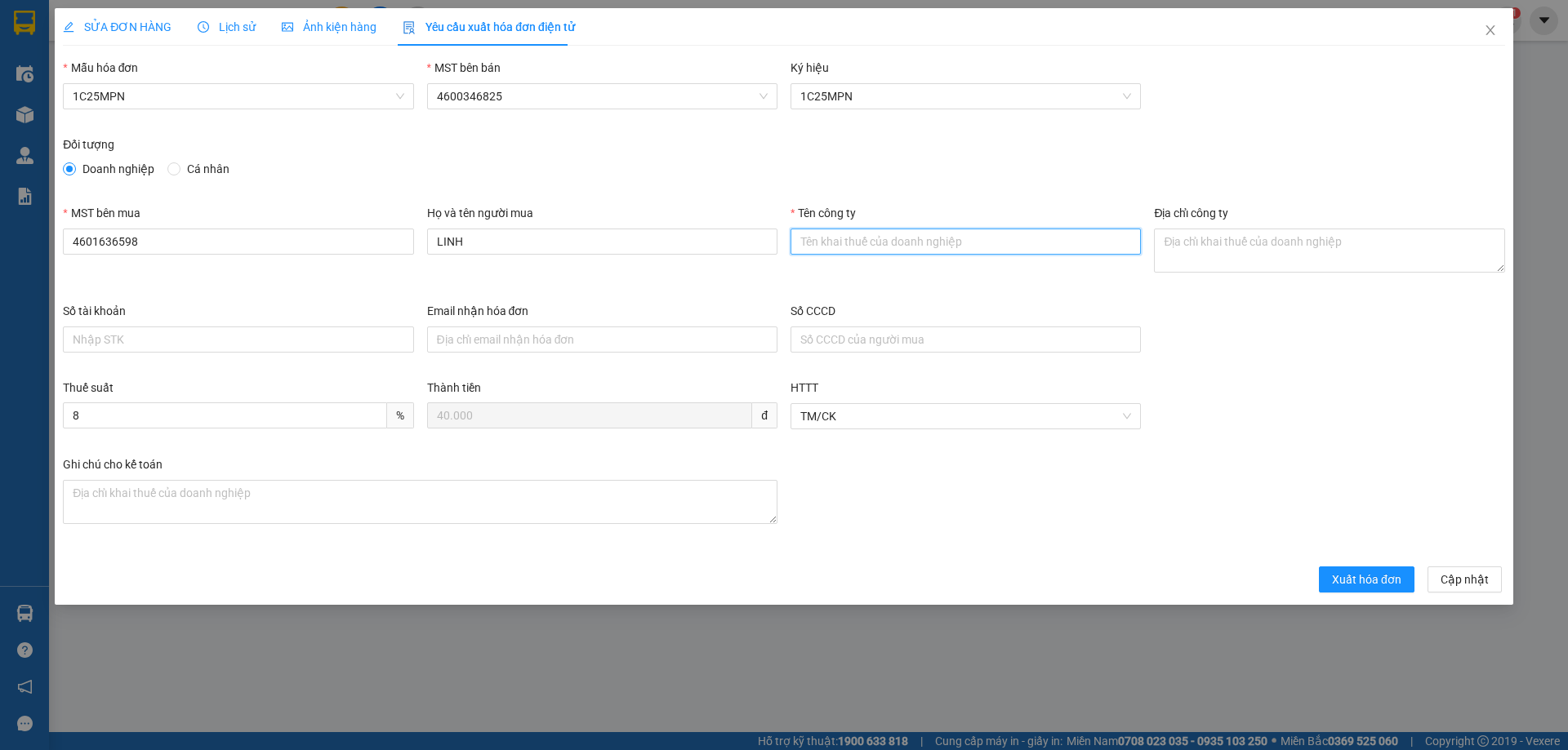
paste input "CÔNG TY TNHH THƯƠNG MẠI THCOS"
type input "CÔNG TY TNHH THƯƠNG MẠI THCOS"
click at [1193, 250] on textarea "Địa chỉ công ty" at bounding box center [1329, 250] width 351 height 44
paste textarea "[STREET_ADDRESS][PERSON_NAME][PERSON_NAME]."
type textarea "[STREET_ADDRESS][PERSON_NAME][PERSON_NAME]."
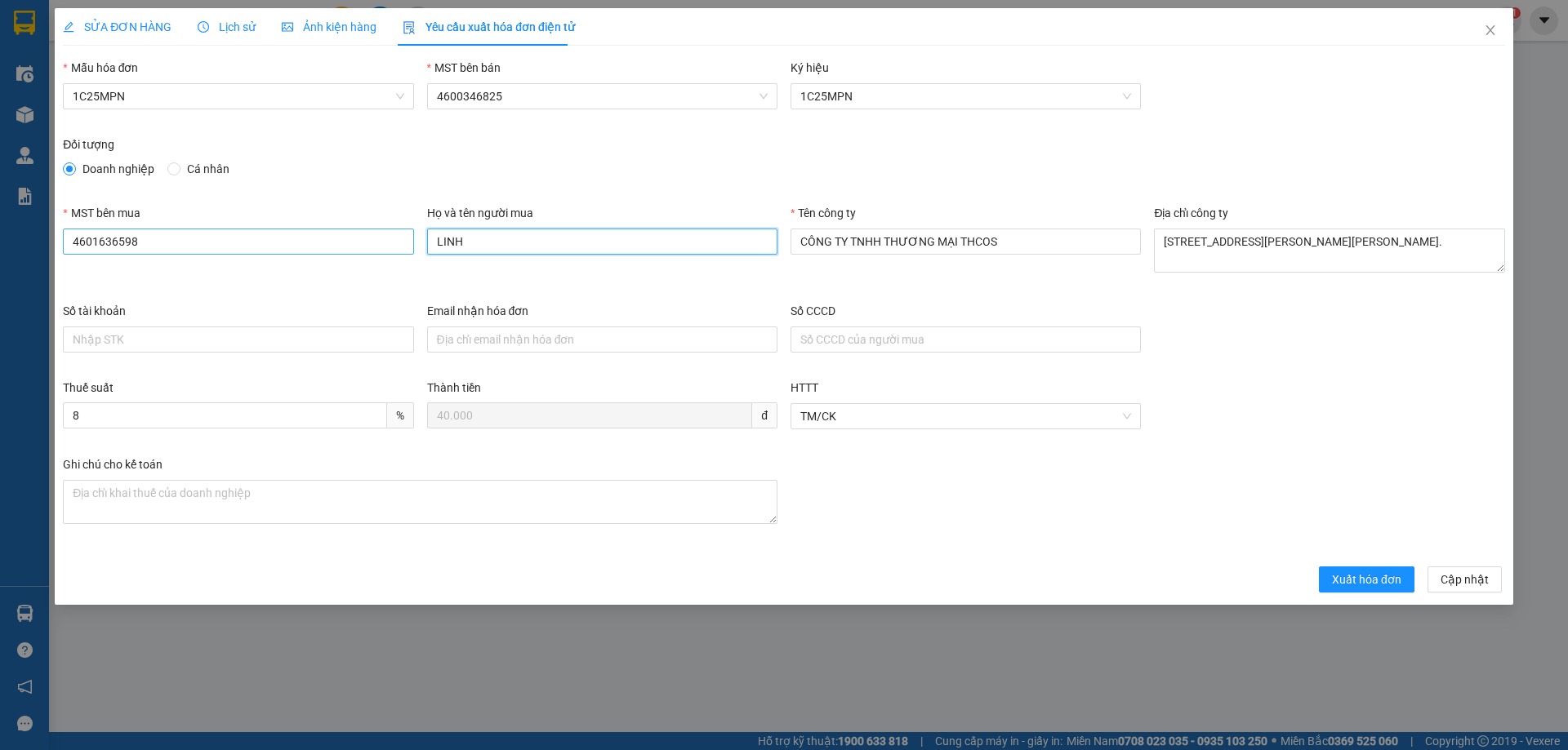
drag, startPoint x: 470, startPoint y: 242, endPoint x: 328, endPoint y: 244, distance: 142.0
click at [329, 240] on div "MST bên mua 4601636598 Họ và tên người mua LINH Tên công ty CÔNG TY TNHH THƯƠNG…" at bounding box center [784, 253] width 1455 height 98
type input "Huyền"
click at [1343, 588] on button "Xuất hóa đơn" at bounding box center [1367, 579] width 96 height 26
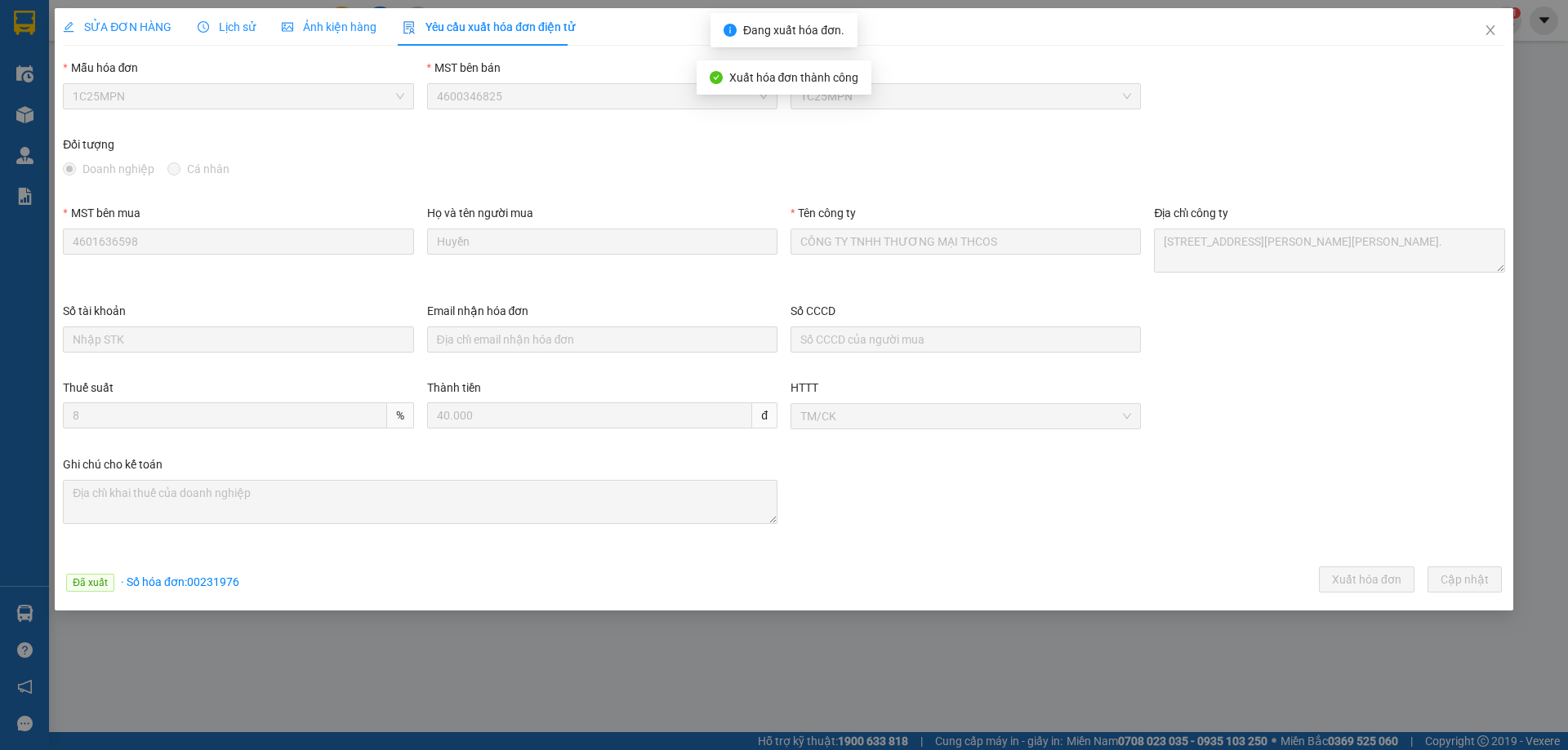
click at [208, 587] on span "· Số hóa đơn: 00231976" at bounding box center [180, 582] width 118 height 13
copy span "00231976"
click at [1490, 29] on icon "close" at bounding box center [1490, 29] width 9 height 10
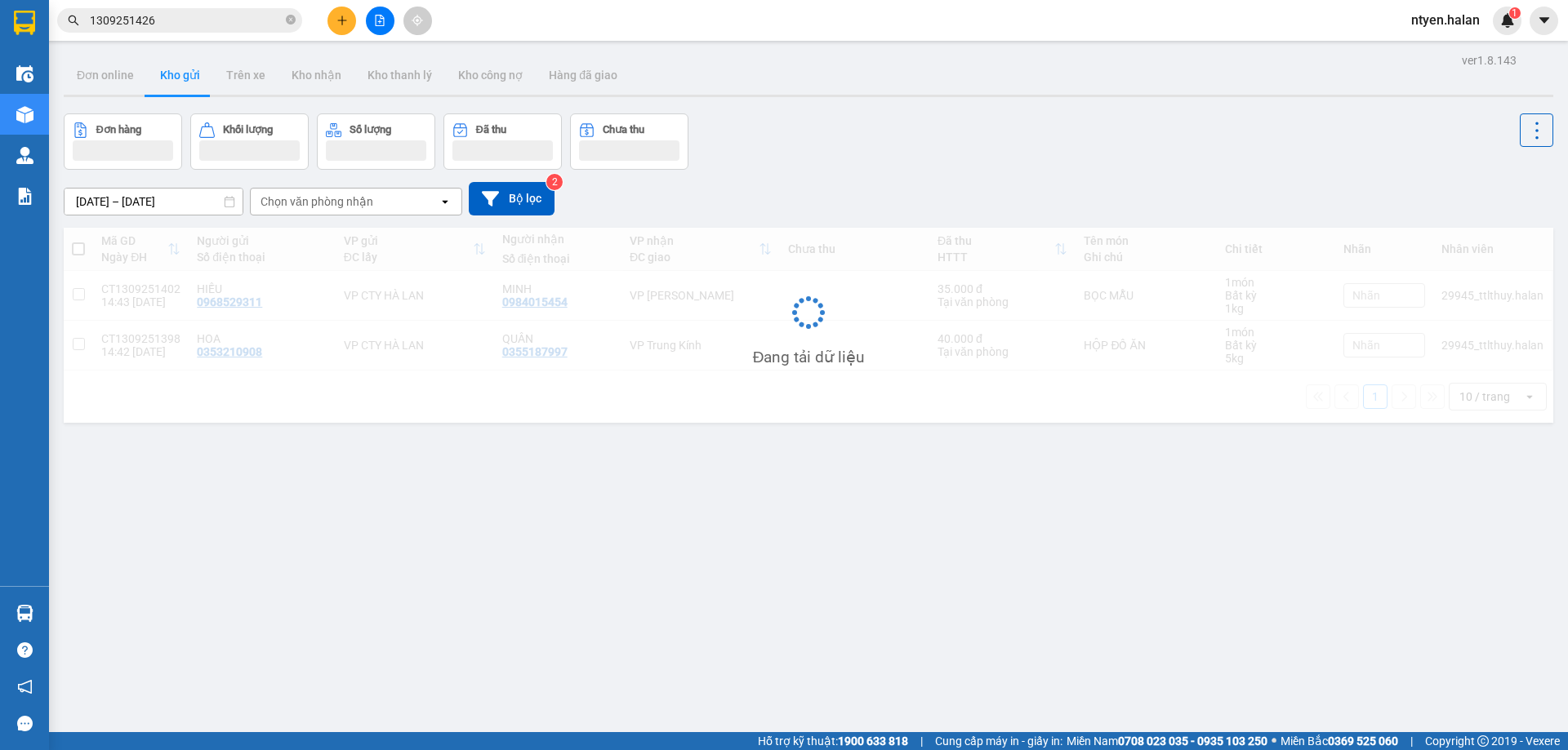
click at [174, 23] on input "1309251426" at bounding box center [186, 21] width 193 height 18
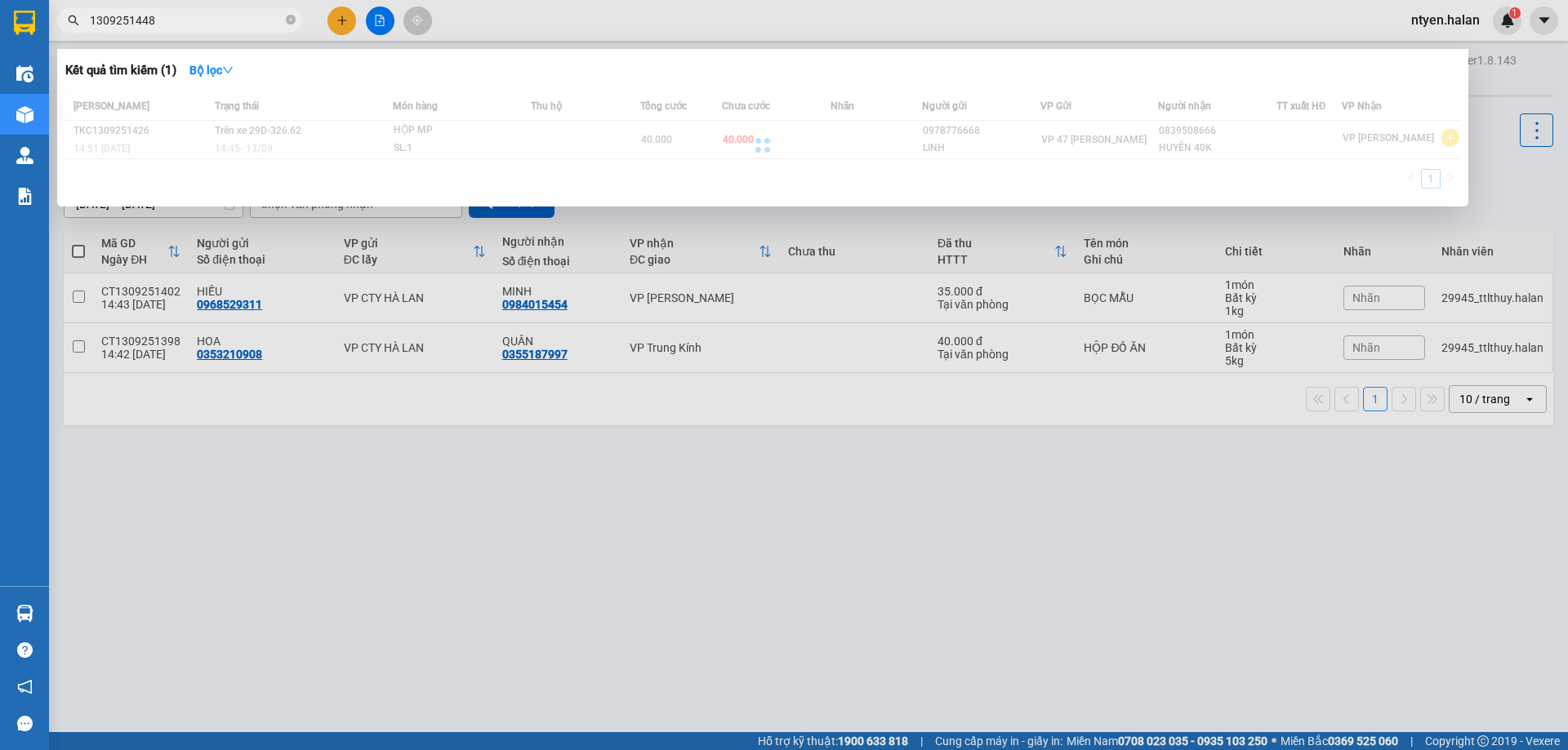
type input "1309251448"
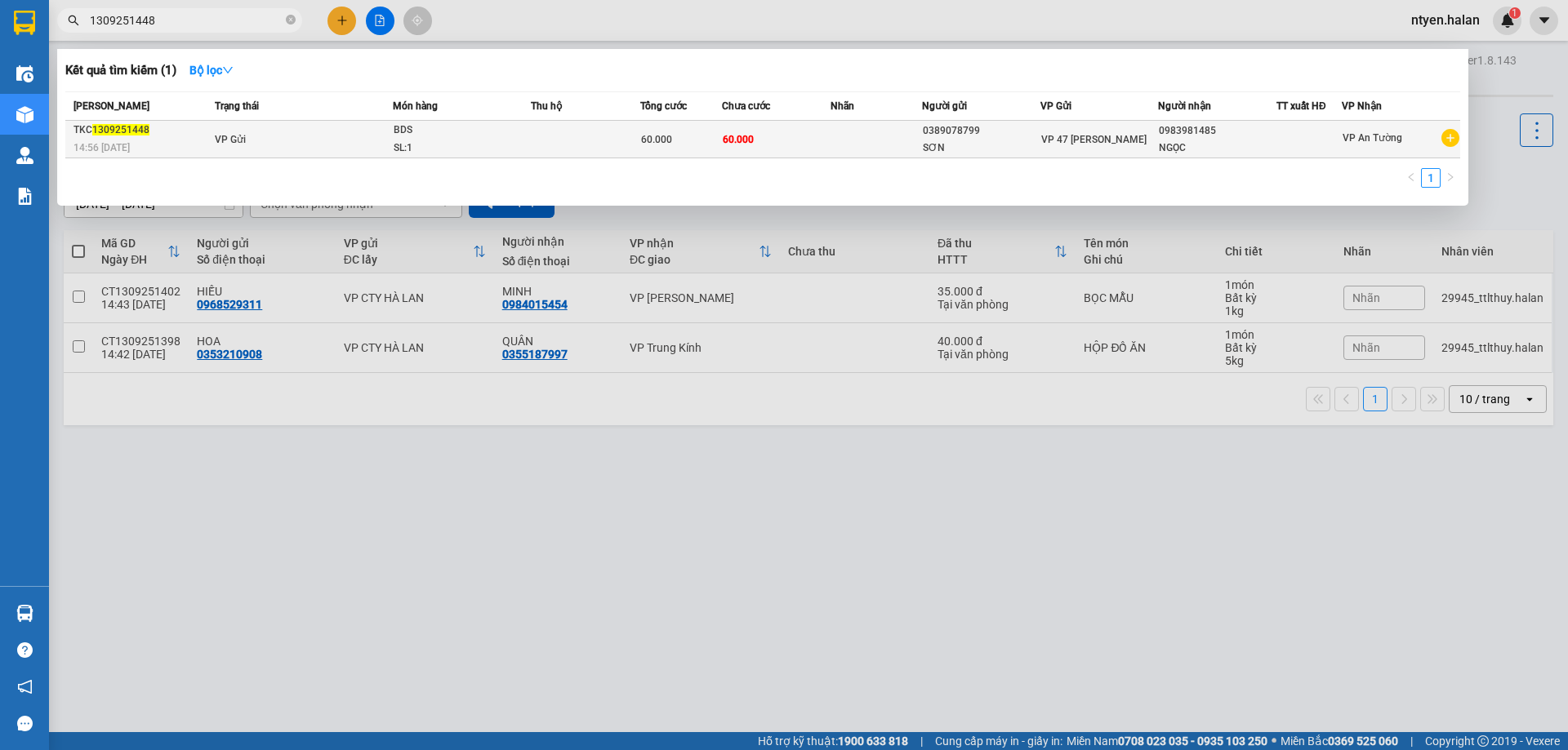
click at [236, 138] on span "VP Gửi" at bounding box center [230, 139] width 31 height 12
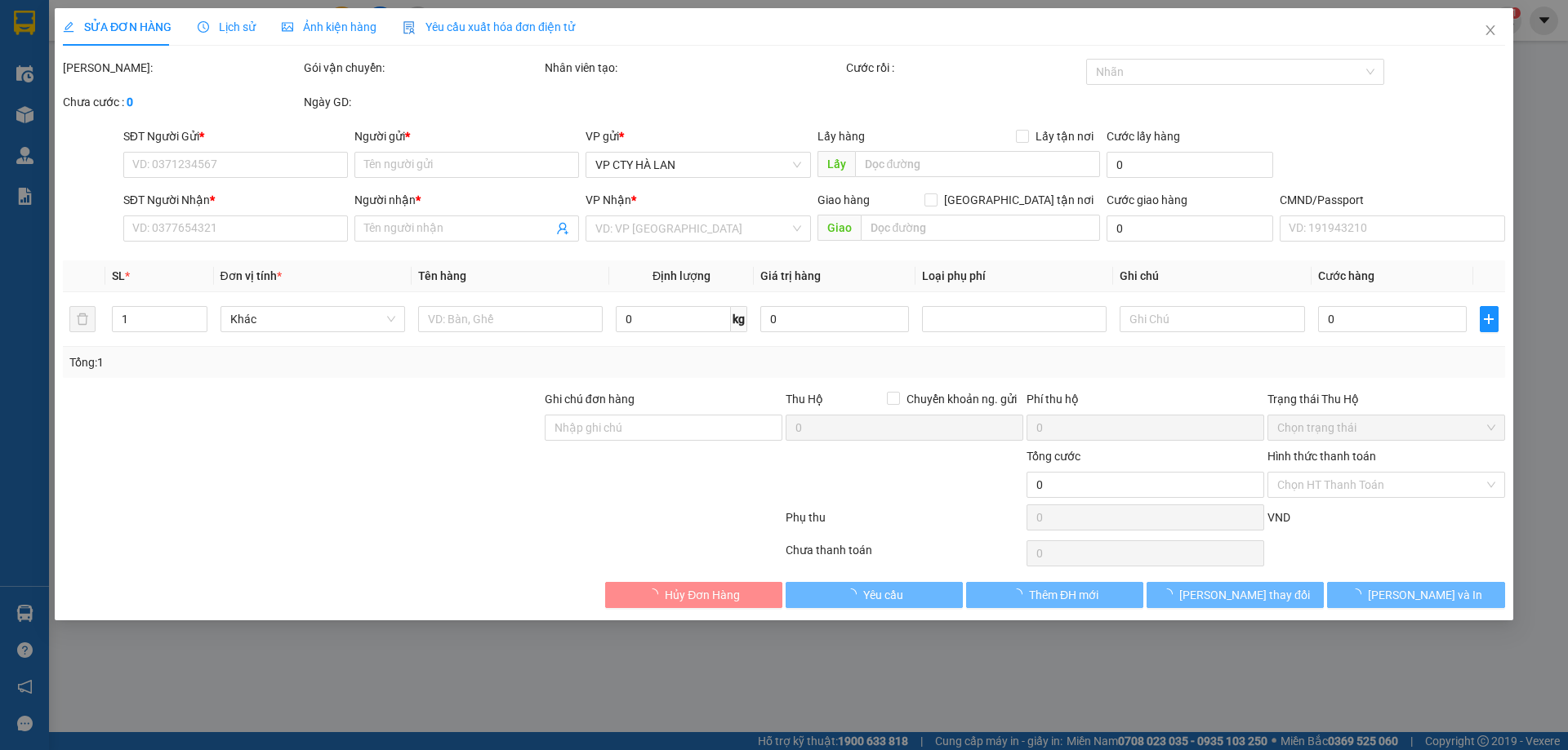
type input "0389078799"
type input "SƠN"
type input "0983981485"
type input "NGỌC"
type input "60.000"
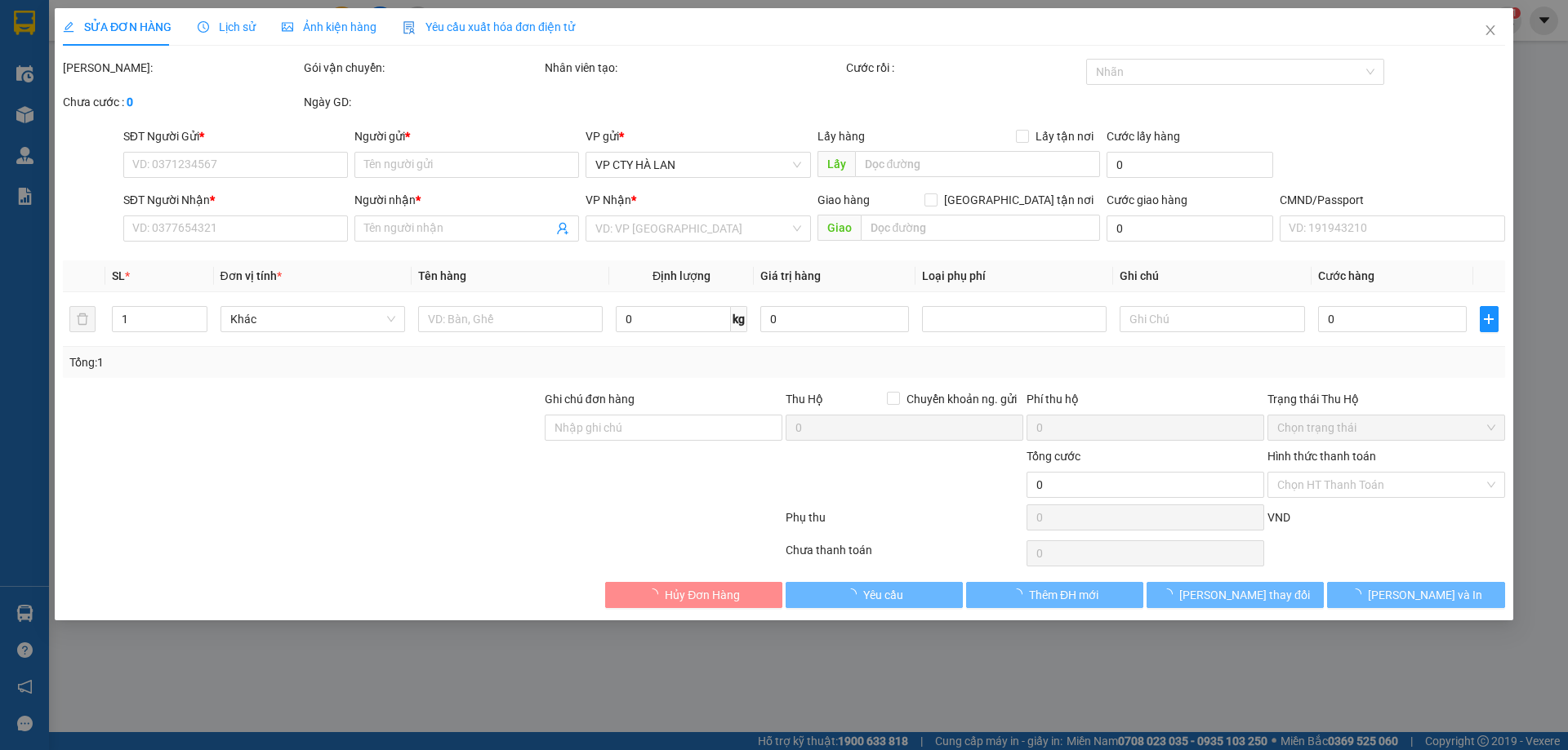
type input "60.000"
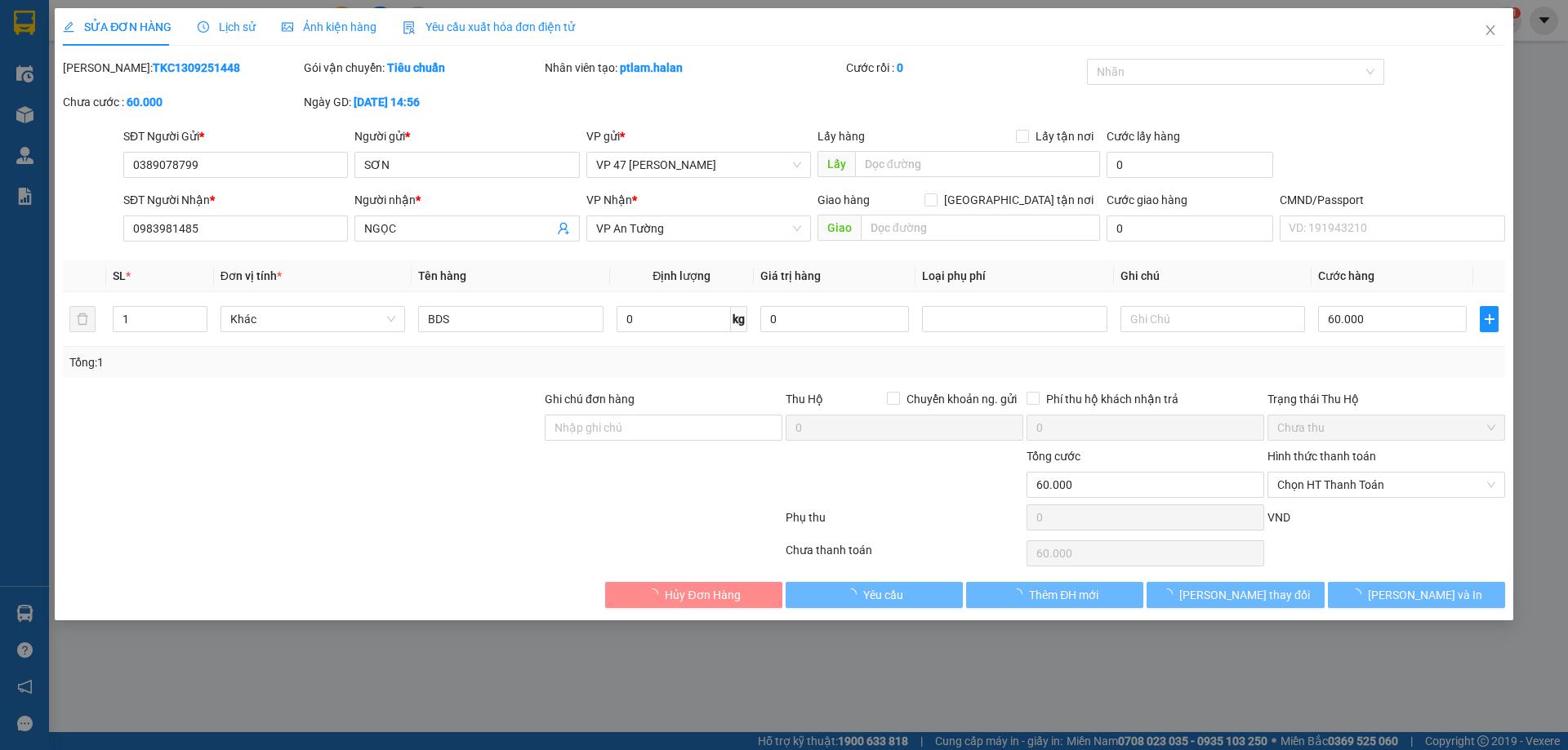
click at [444, 32] on span "Yêu cầu xuất hóa đơn điện tử" at bounding box center [488, 27] width 173 height 13
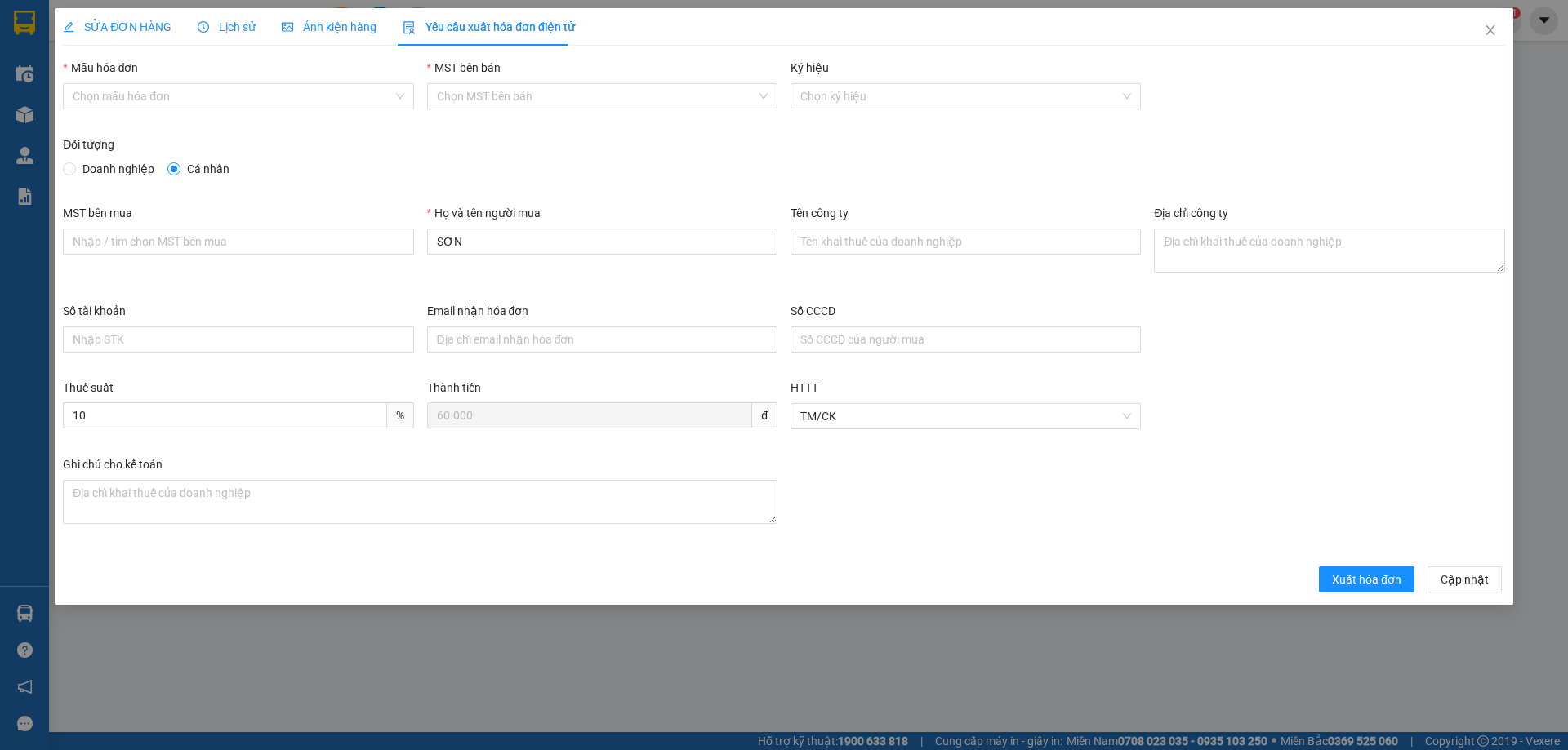
drag, startPoint x: 127, startPoint y: 105, endPoint x: 107, endPoint y: 109, distance: 20.4
click at [126, 105] on input "Mẫu hóa đơn" at bounding box center [232, 96] width 319 height 24
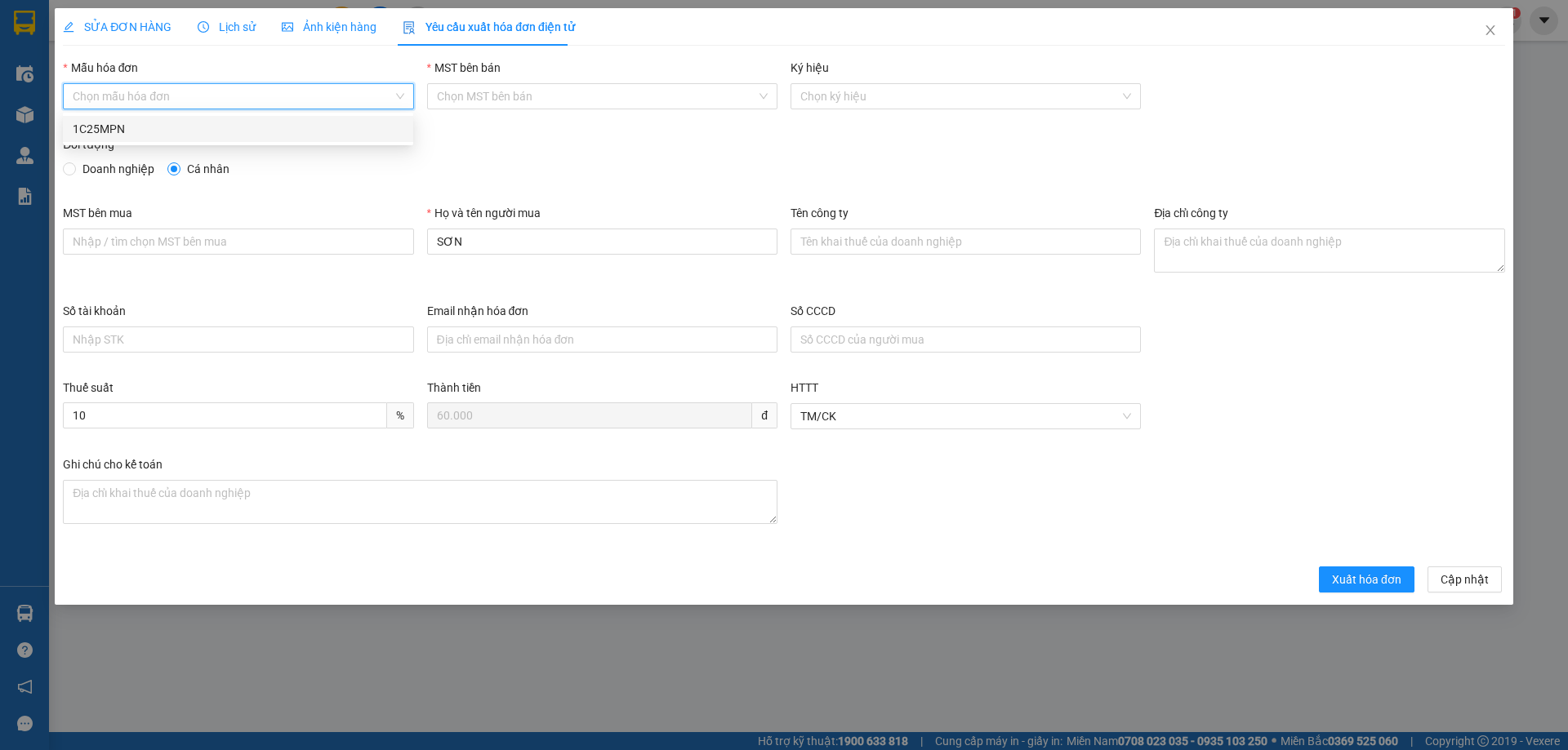
click at [90, 145] on body "Kết quả tìm kiếm ( 1 ) Bộ lọc Mã ĐH Trạng thái Món hàng Thu hộ Tổng cước Chưa c…" at bounding box center [784, 375] width 1568 height 750
drag, startPoint x: 125, startPoint y: 89, endPoint x: 122, endPoint y: 98, distance: 9.5
click at [126, 89] on input "Mẫu hóa đơn" at bounding box center [232, 96] width 319 height 24
drag, startPoint x: 109, startPoint y: 131, endPoint x: 93, endPoint y: 149, distance: 24.1
click at [109, 132] on div "1C25MPN" at bounding box center [238, 129] width 331 height 18
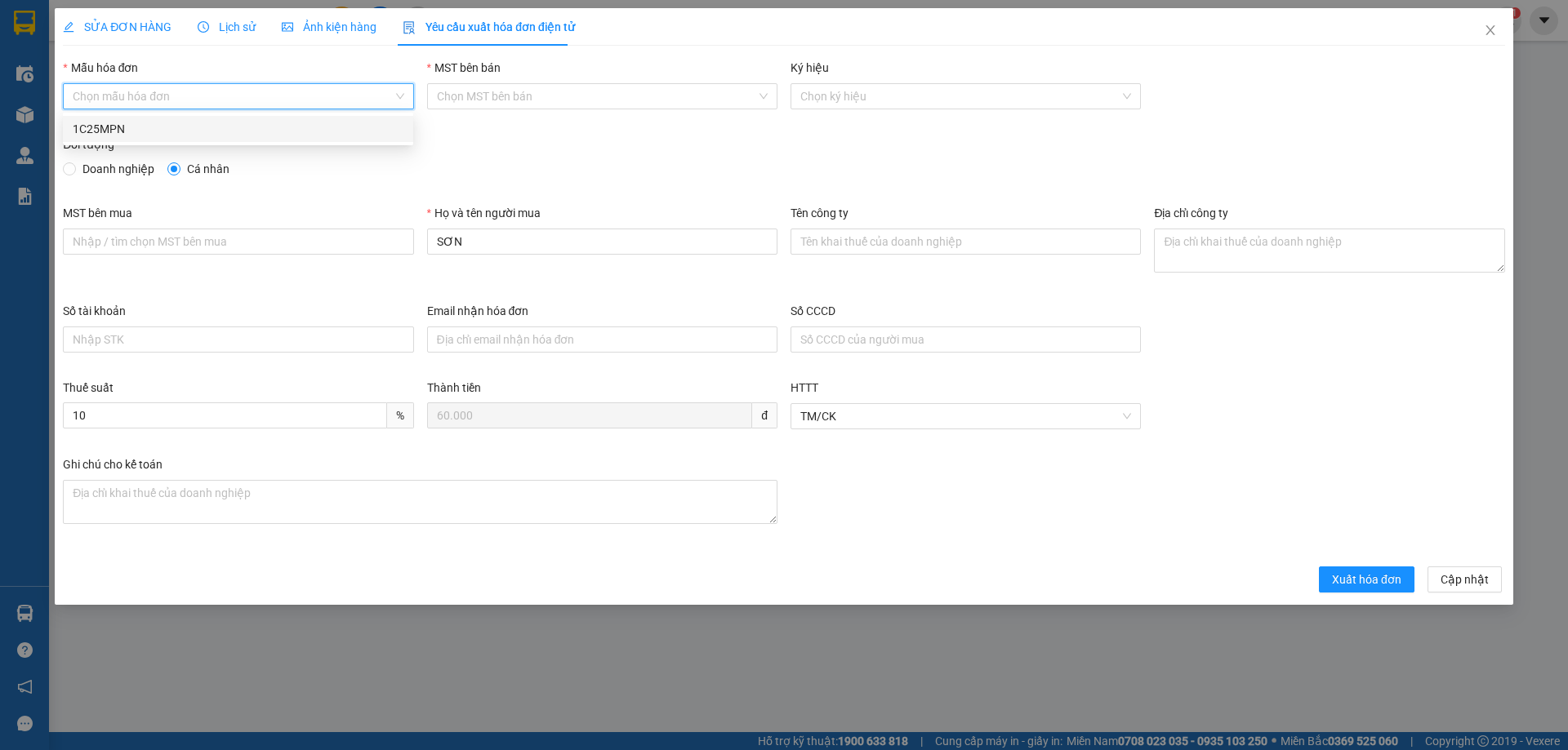
type input "8"
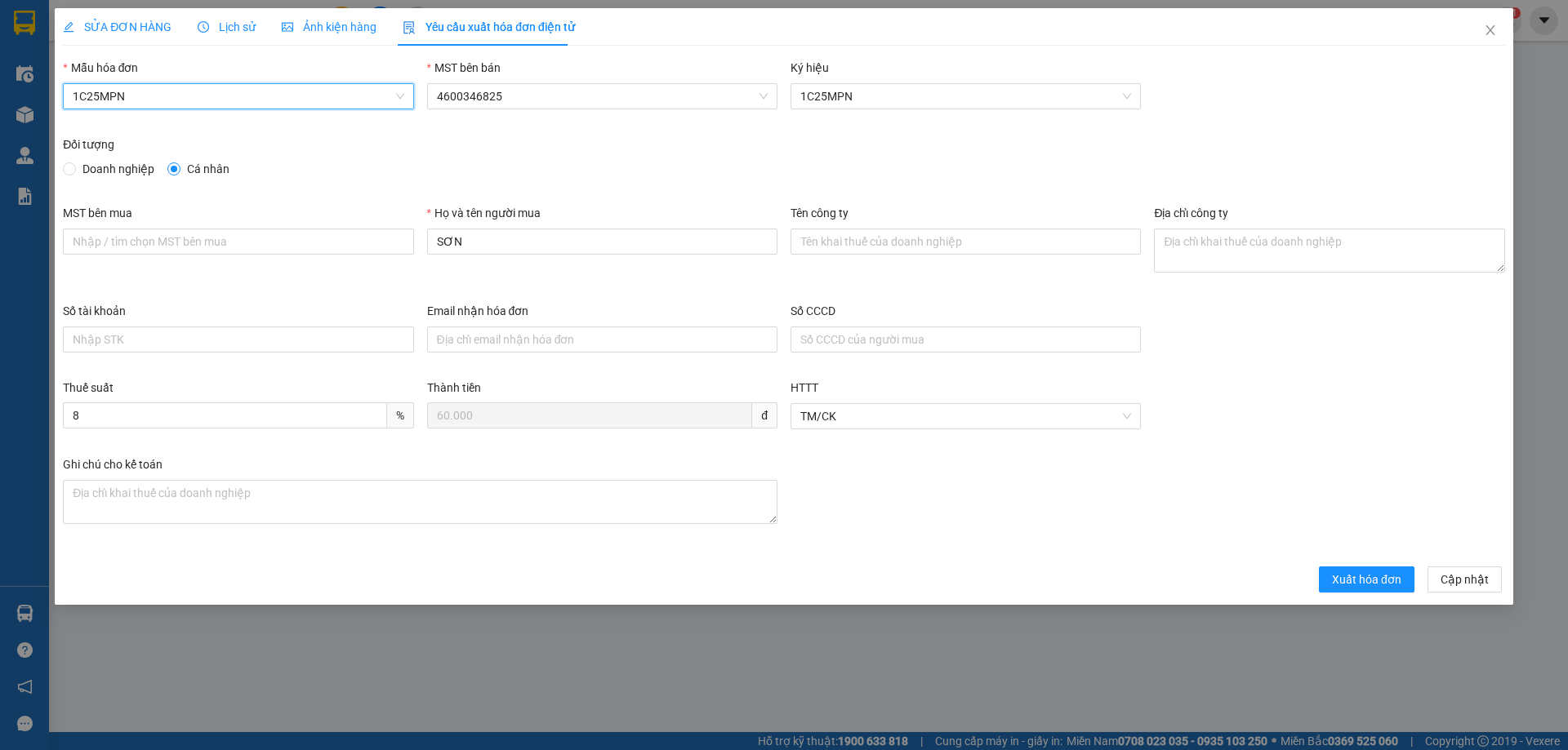
click at [78, 173] on span "Doanh nghiệp" at bounding box center [118, 169] width 85 height 18
click at [74, 173] on input "Doanh nghiệp" at bounding box center [68, 168] width 12 height 12
radio input "true"
radio input "false"
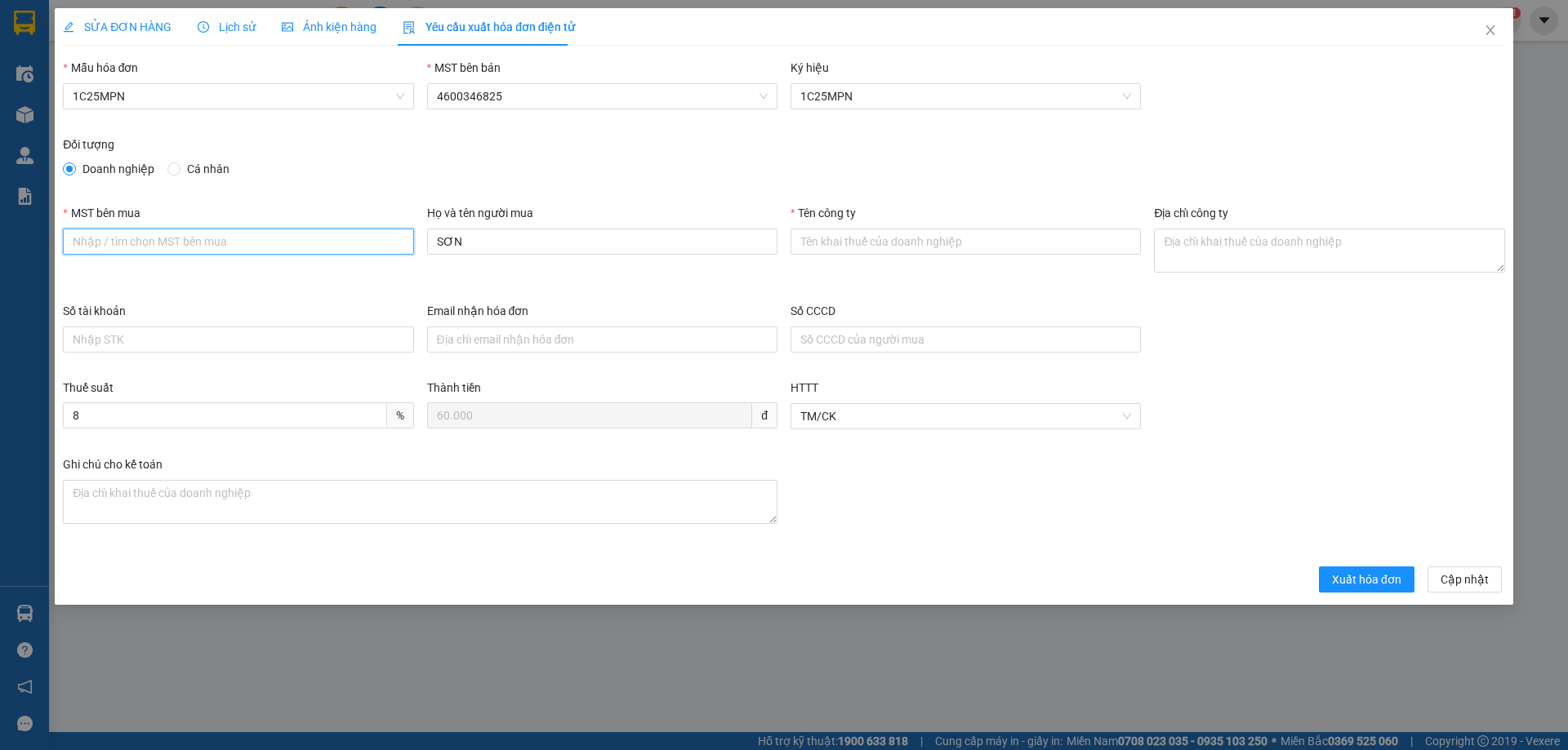
click at [138, 246] on input "MST bên mua" at bounding box center [238, 241] width 351 height 26
paste input "0108235007"
type input "0108235007"
click at [861, 241] on input "Tên công ty" at bounding box center [966, 241] width 351 height 26
paste input "CÔNG TY TNHH PHỤ TÙNG Ô TÔ VINPARTS"
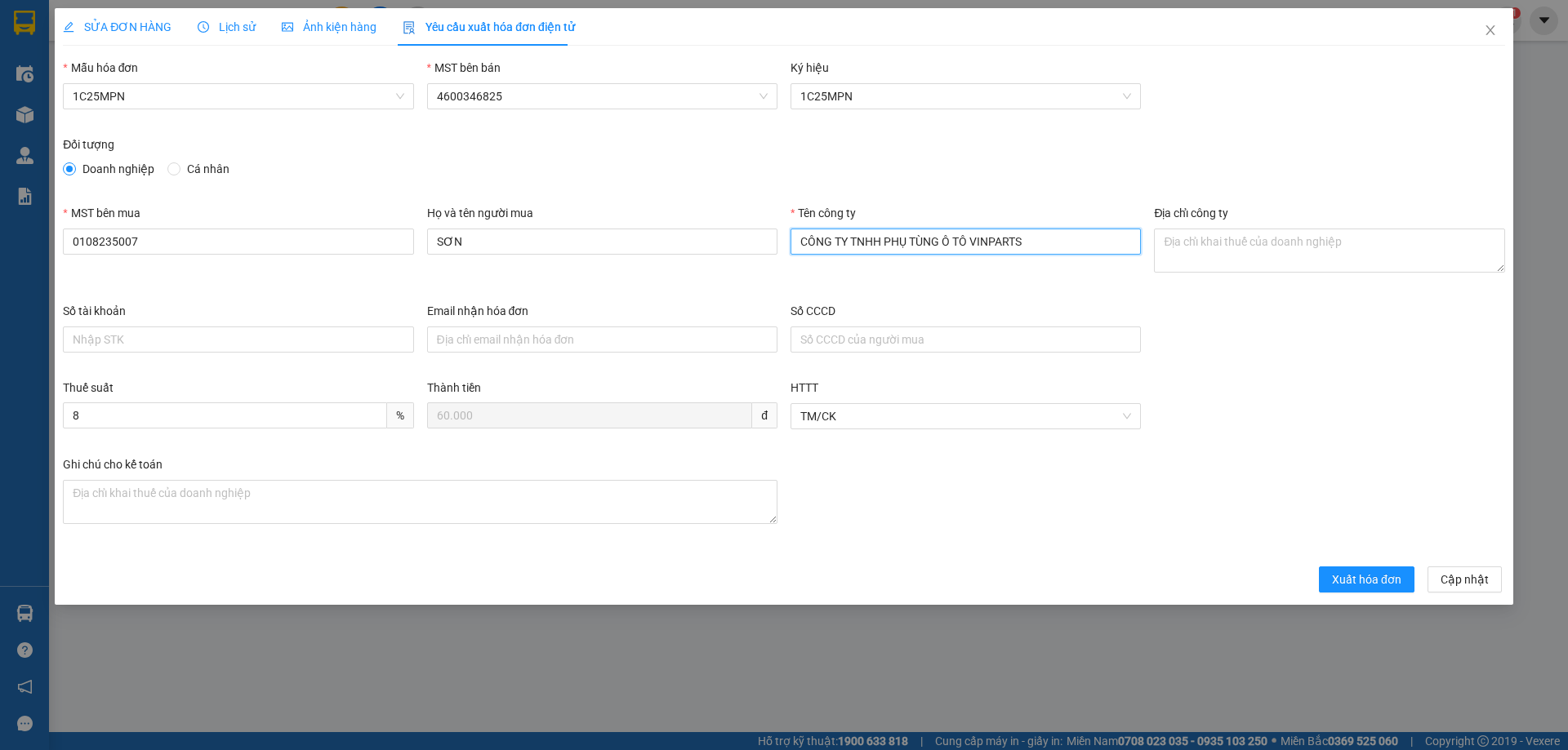
type input "CÔNG TY TNHH PHỤ TÙNG Ô TÔ VINPARTS"
click at [1215, 253] on textarea "Địa chỉ công ty" at bounding box center [1329, 250] width 351 height 44
paste textarea "[GEOGRAPHIC_DATA], Xã [GEOGRAPHIC_DATA], [GEOGRAPHIC_DATA], [GEOGRAPHIC_DATA]."
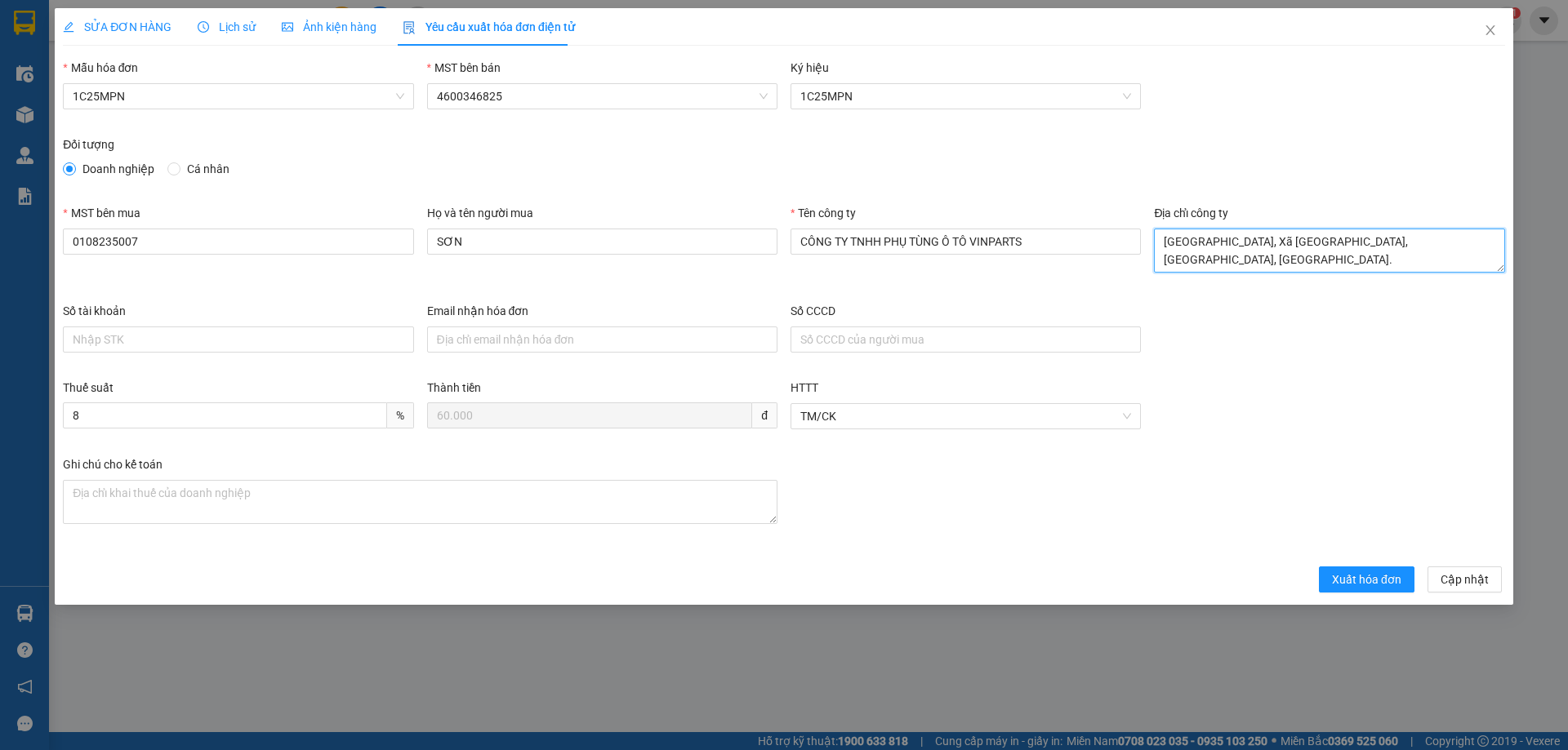
type textarea "[GEOGRAPHIC_DATA], Xã [GEOGRAPHIC_DATA], [GEOGRAPHIC_DATA], [GEOGRAPHIC_DATA]."
drag, startPoint x: 94, startPoint y: 29, endPoint x: 319, endPoint y: 29, distance: 225.0
click at [99, 29] on span "SỬA ĐƠN HÀNG" at bounding box center [116, 27] width 108 height 13
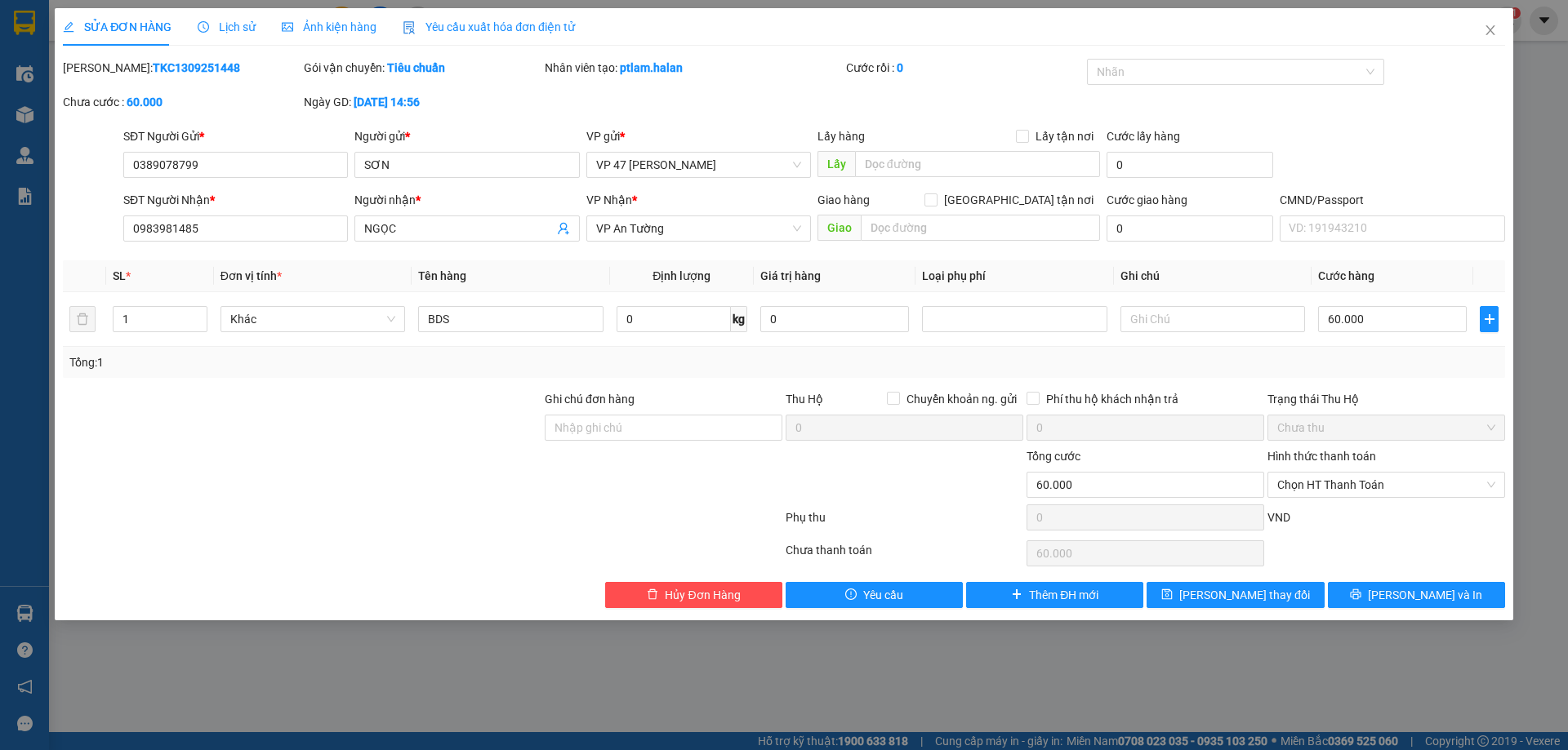
drag, startPoint x: 464, startPoint y: 28, endPoint x: 353, endPoint y: 81, distance: 123.0
click at [465, 28] on span "Yêu cầu xuất hóa đơn điện tử" at bounding box center [488, 27] width 173 height 13
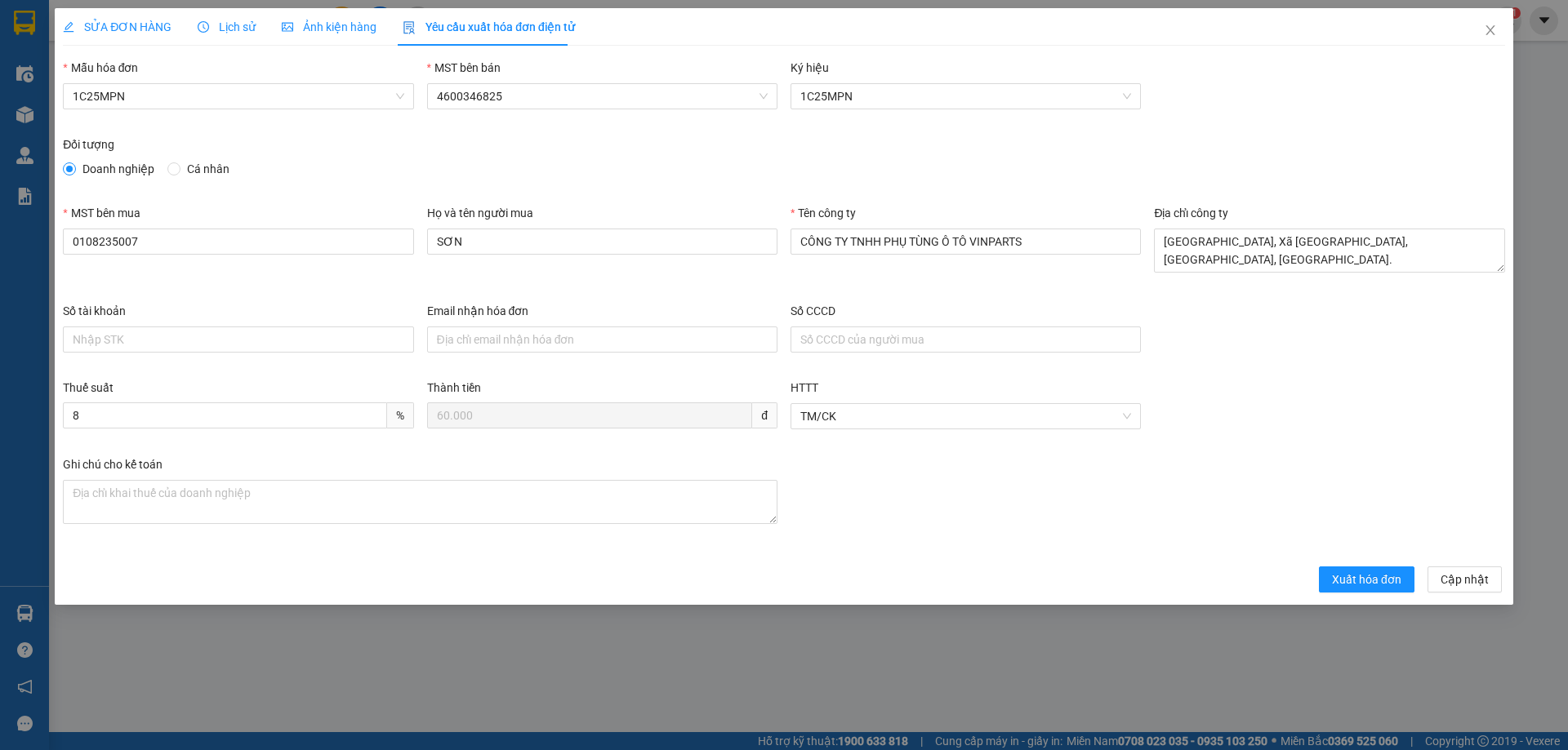
click at [123, 30] on span "SỬA ĐƠN HÀNG" at bounding box center [116, 27] width 108 height 13
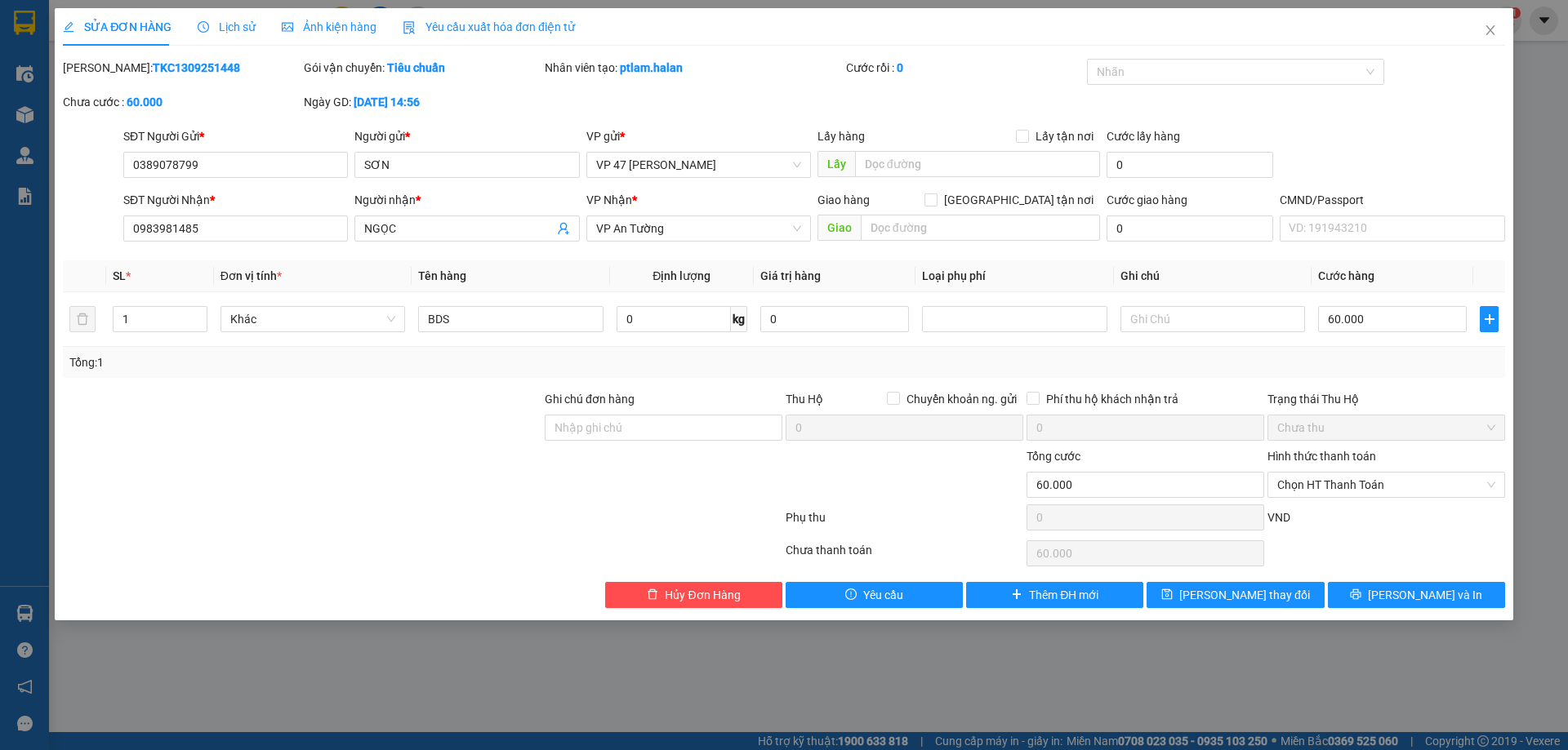
drag, startPoint x: 515, startPoint y: 28, endPoint x: 520, endPoint y: 63, distance: 35.4
click at [515, 30] on span "Yêu cầu xuất hóa đơn điện tử" at bounding box center [488, 27] width 173 height 13
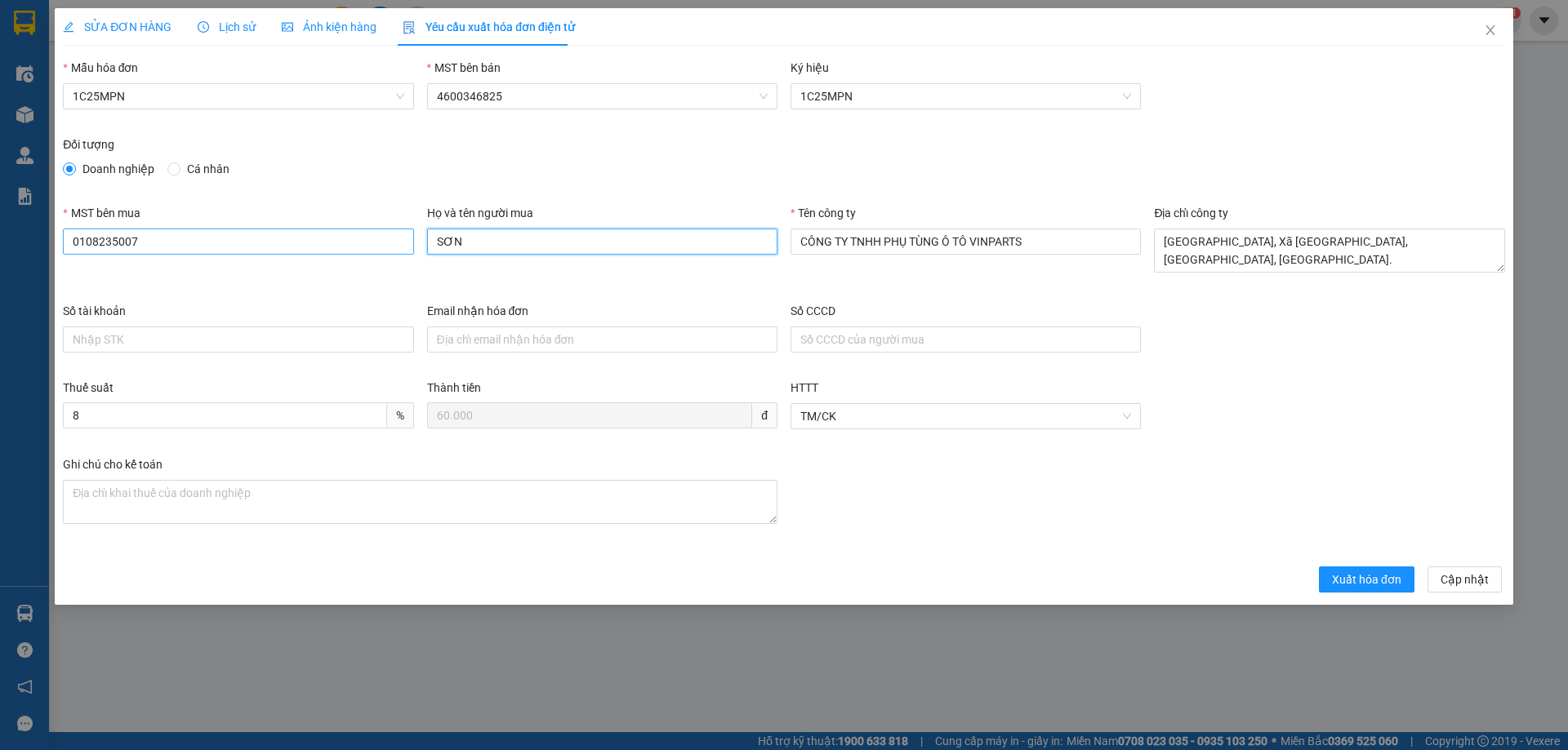
drag, startPoint x: 370, startPoint y: 240, endPoint x: 357, endPoint y: 240, distance: 13.0
click at [357, 240] on div "MST bên mua 0108235007 Họ và tên người mua SƠN Tên công ty CÔNG TY TNHH PHỤ TÙN…" at bounding box center [784, 253] width 1455 height 98
type input "Ngọc"
click at [1350, 577] on span "Xuất hóa đơn" at bounding box center [1367, 579] width 70 height 18
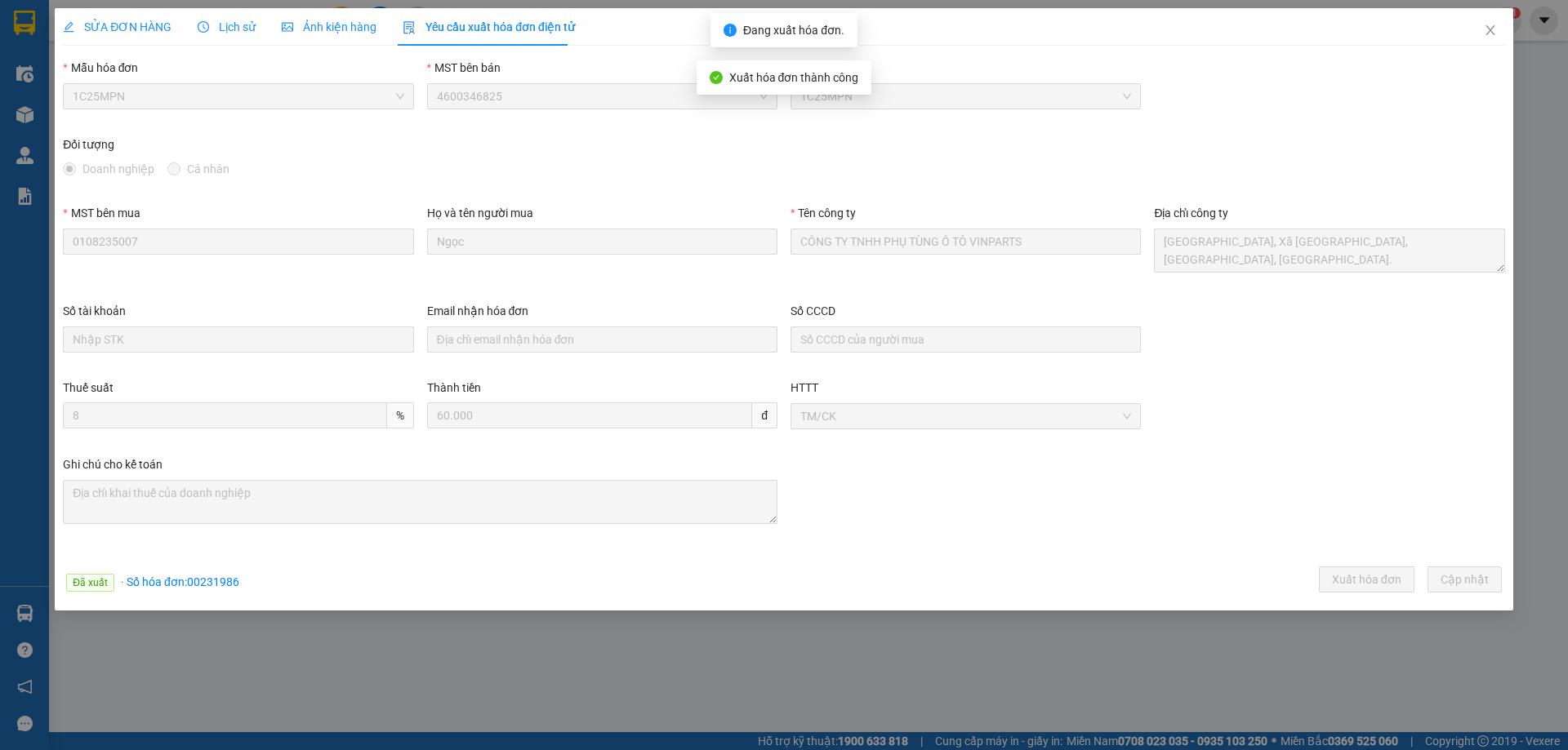
click at [208, 581] on span "· Số hóa đơn: 00231986" at bounding box center [180, 582] width 118 height 13
copy span "00231986"
